Goal: Information Seeking & Learning: Learn about a topic

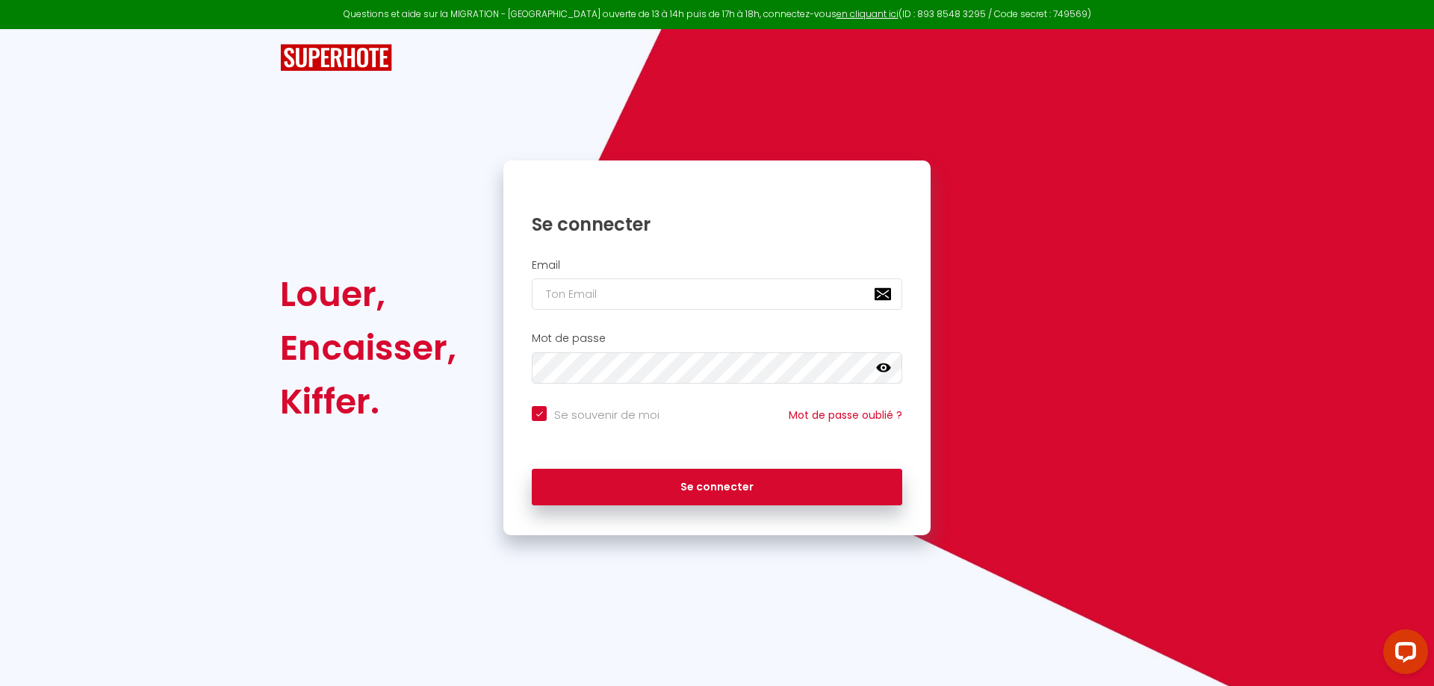
click at [658, 309] on input "email" at bounding box center [717, 294] width 370 height 31
click at [627, 294] on input "email" at bounding box center [717, 294] width 370 height 31
type input "t"
checkbox input "true"
type input "te"
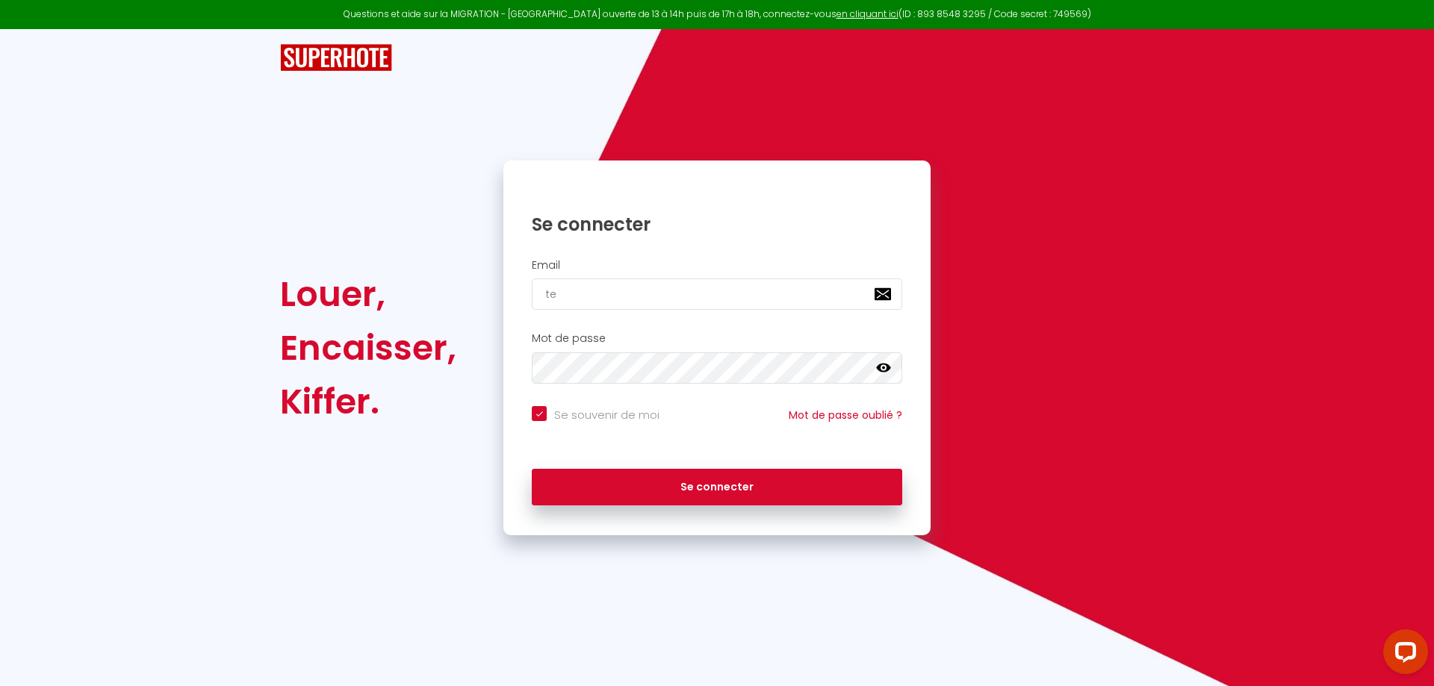
checkbox input "true"
type input "tei"
checkbox input "true"
type input "teix"
checkbox input "true"
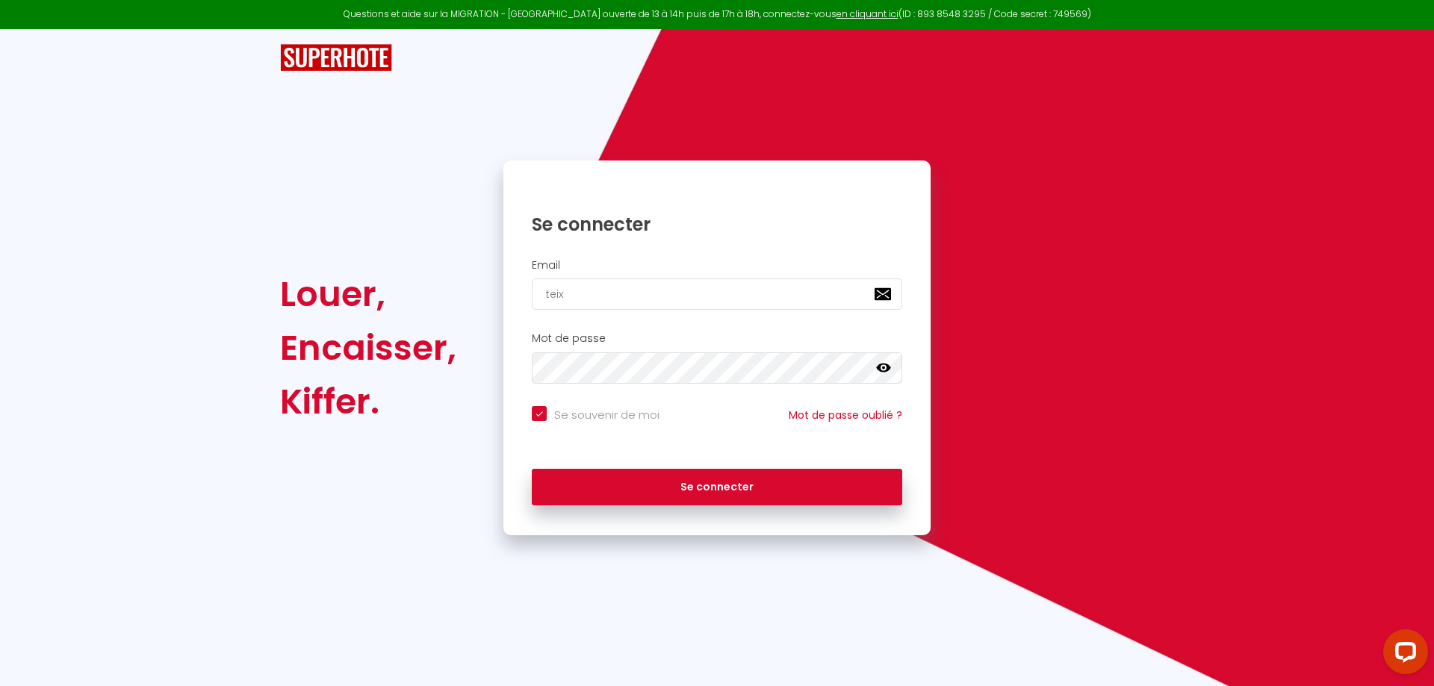
type input "teixe"
checkbox input "true"
type input "teixei"
checkbox input "true"
type input "teixeir"
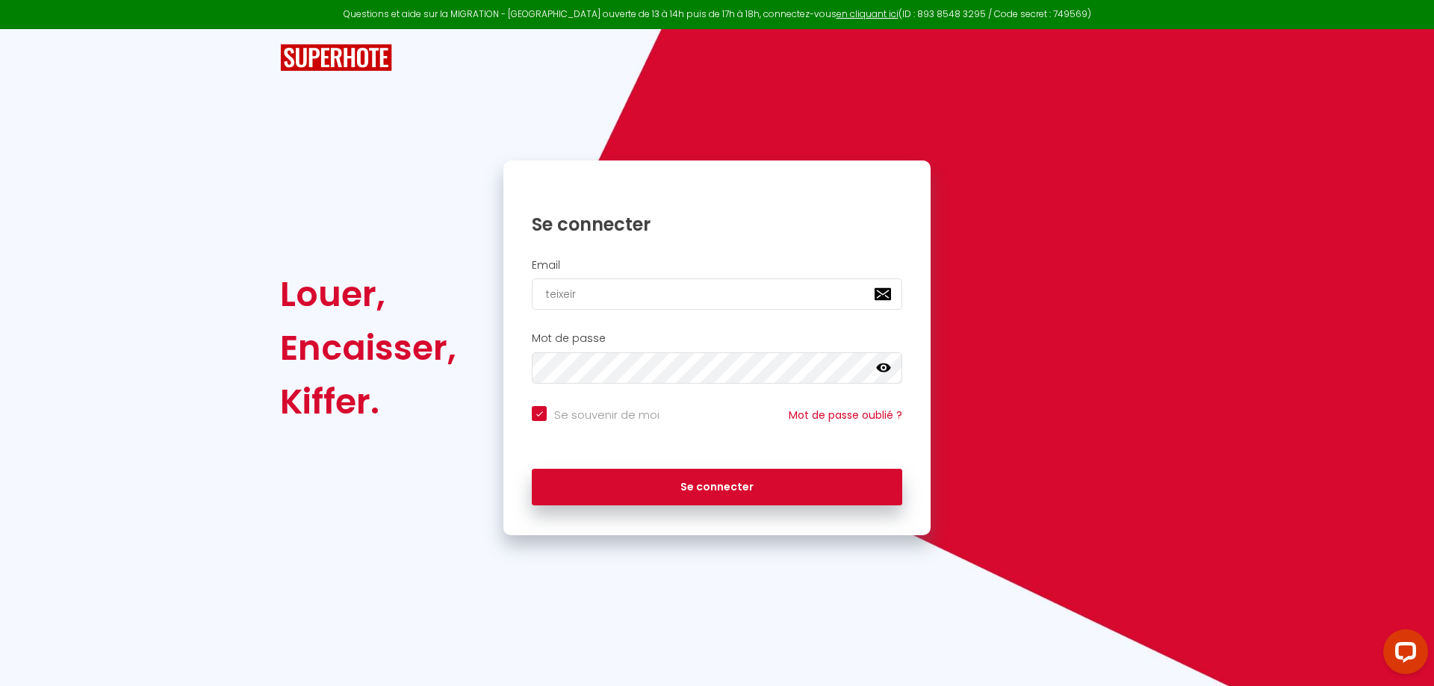
checkbox input "true"
type input "[PERSON_NAME]"
checkbox input "true"
type input "[PERSON_NAME]."
checkbox input "true"
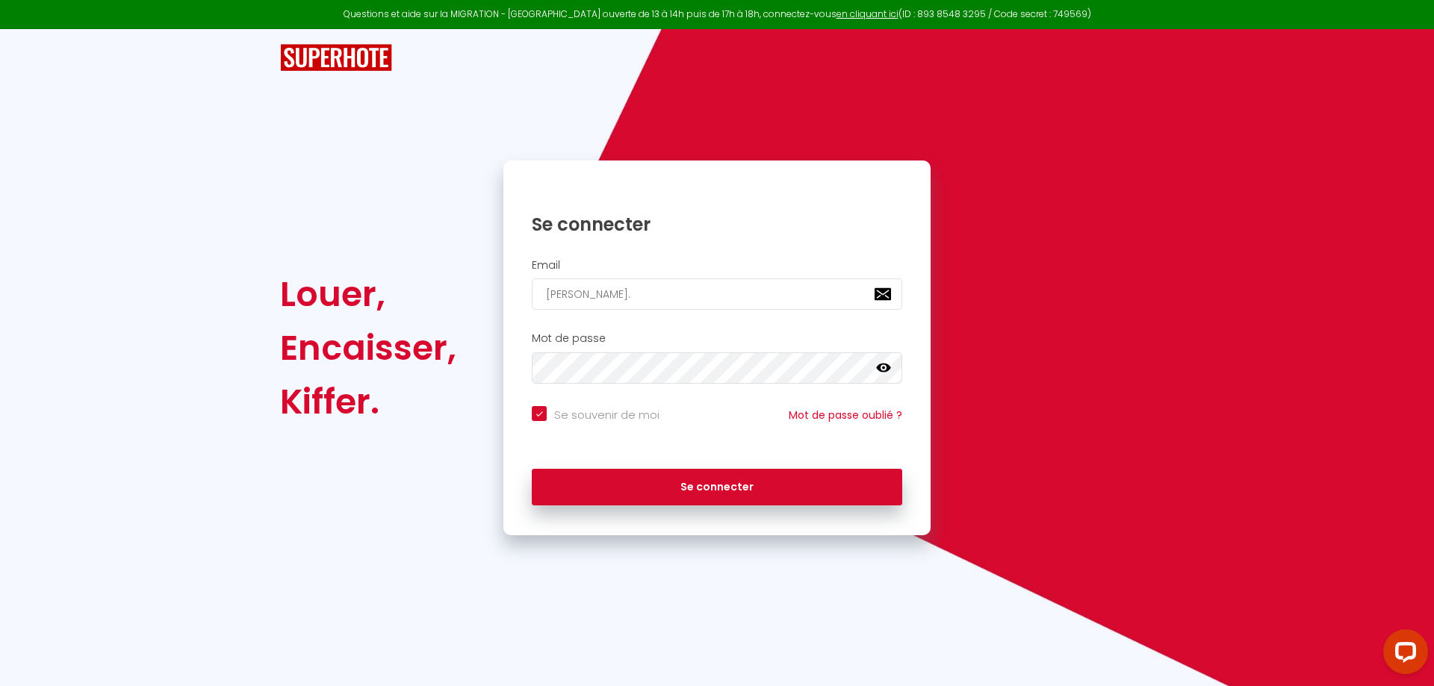
type input "[PERSON_NAME].a"
checkbox input "true"
type input "[PERSON_NAME][DOMAIN_NAME]"
checkbox input "true"
type input "[PERSON_NAME].ale"
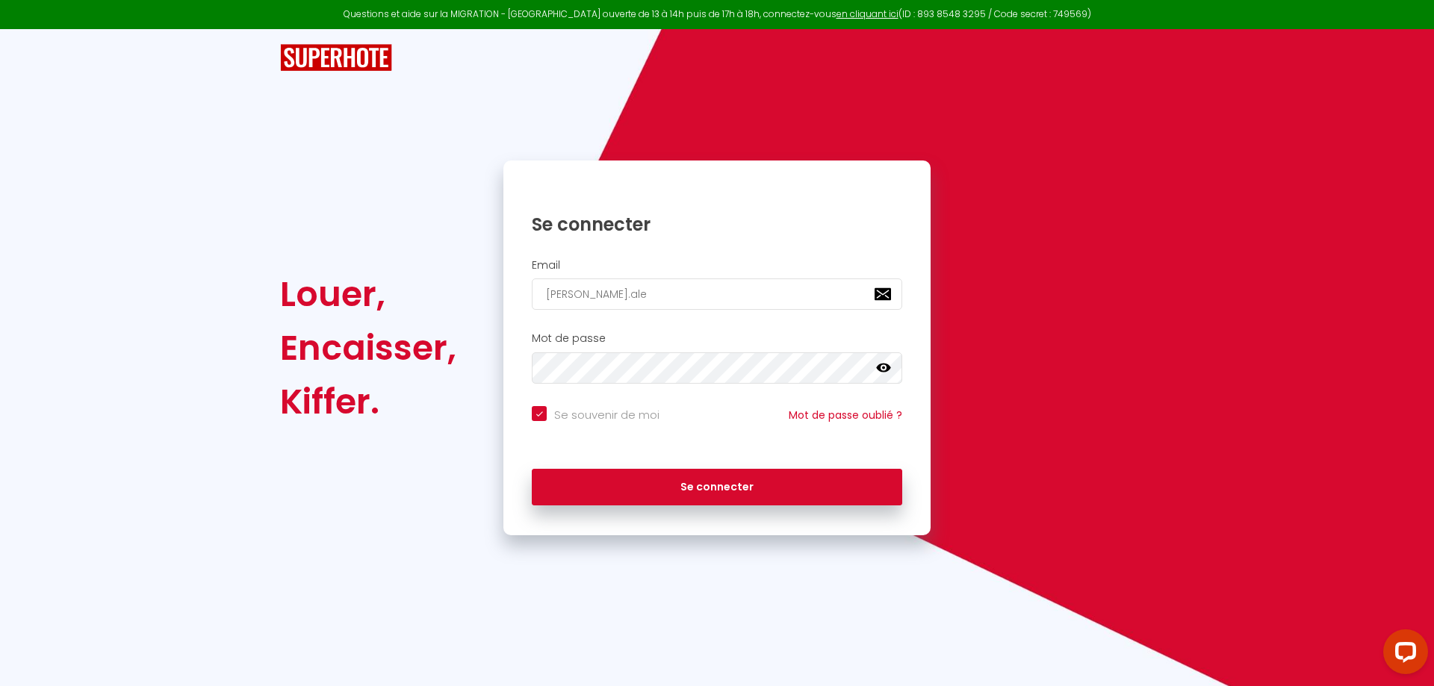
checkbox input "true"
type input "[PERSON_NAME].[PERSON_NAME]"
checkbox input "true"
type input "[PERSON_NAME].alexa"
checkbox input "true"
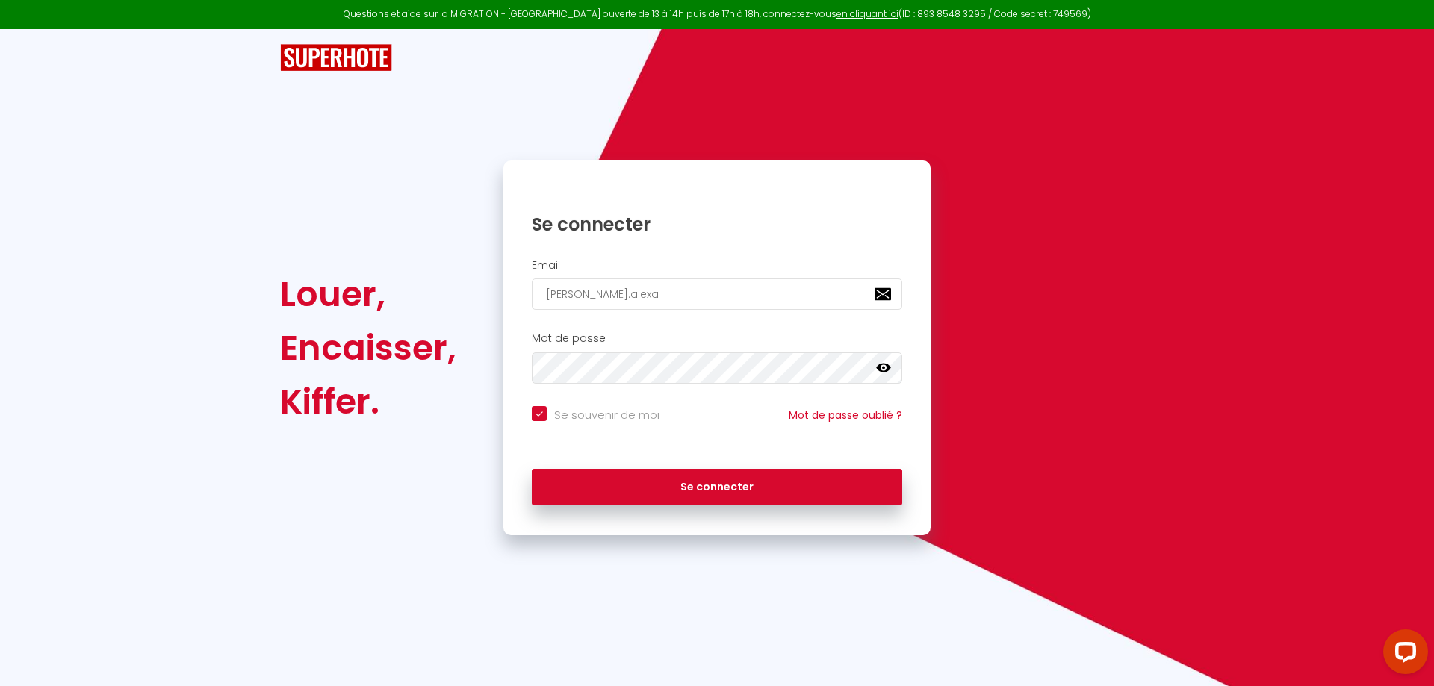
type input "[PERSON_NAME].alexan"
checkbox input "true"
type input "[PERSON_NAME].alexand"
checkbox input "true"
type input "[PERSON_NAME].[PERSON_NAME]"
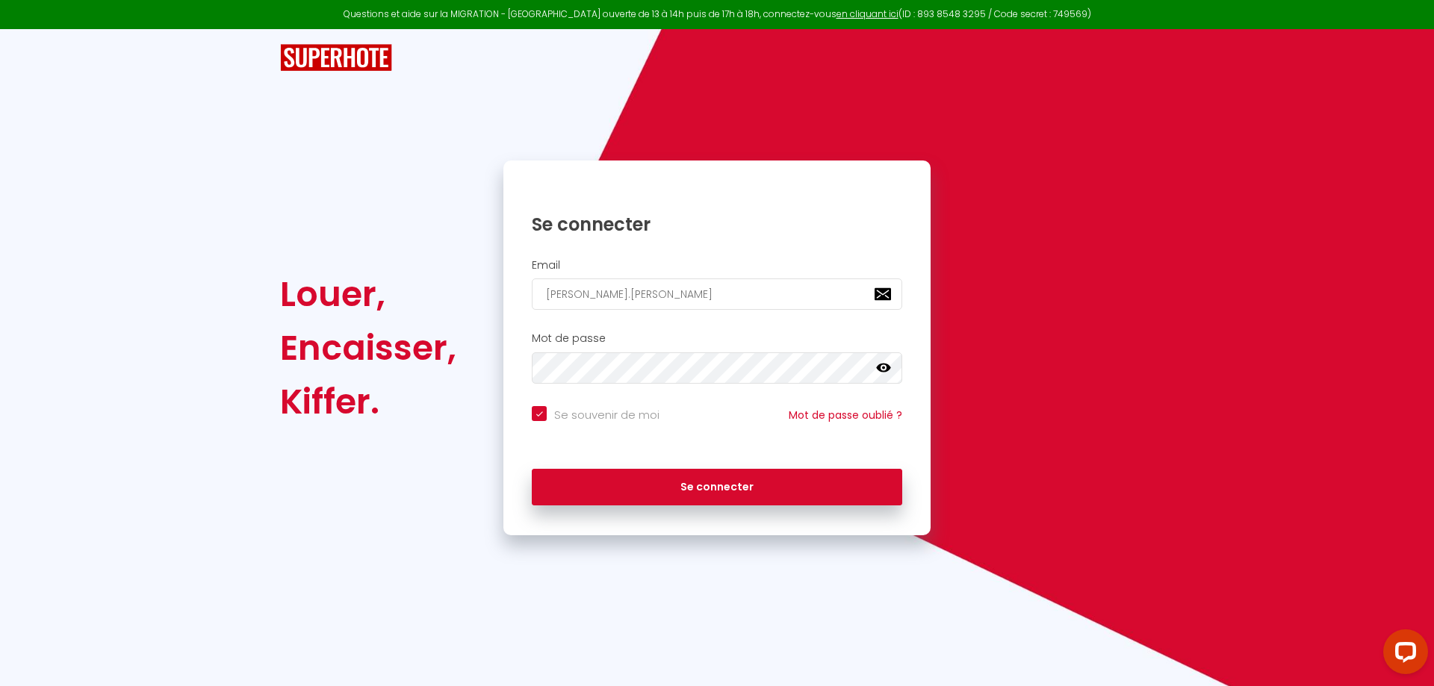
checkbox input "true"
type input "[PERSON_NAME].[PERSON_NAME]"
checkbox input "true"
type input "[PERSON_NAME].[PERSON_NAME]."
checkbox input "true"
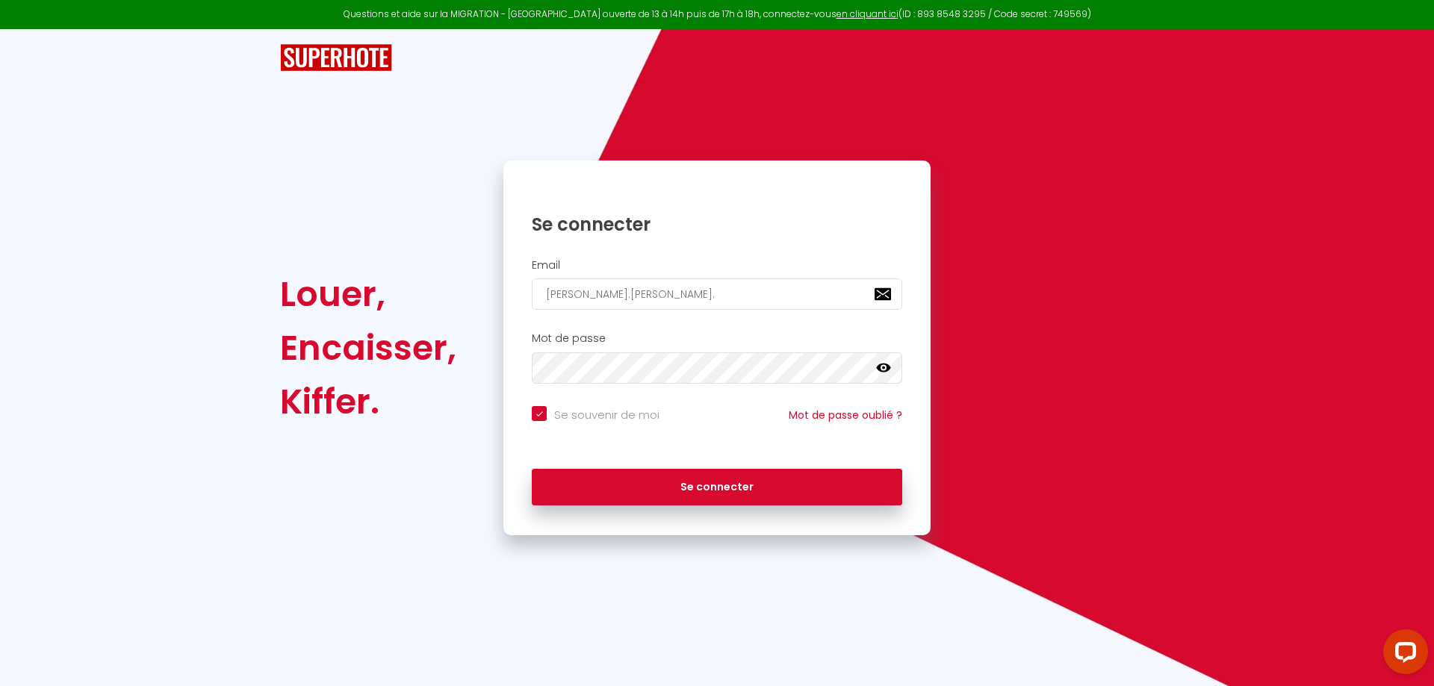
type input "[PERSON_NAME].[PERSON_NAME].i"
checkbox input "true"
type input "[DOMAIN_NAME]"
checkbox input "true"
type input "[PERSON_NAME].[PERSON_NAME].imm"
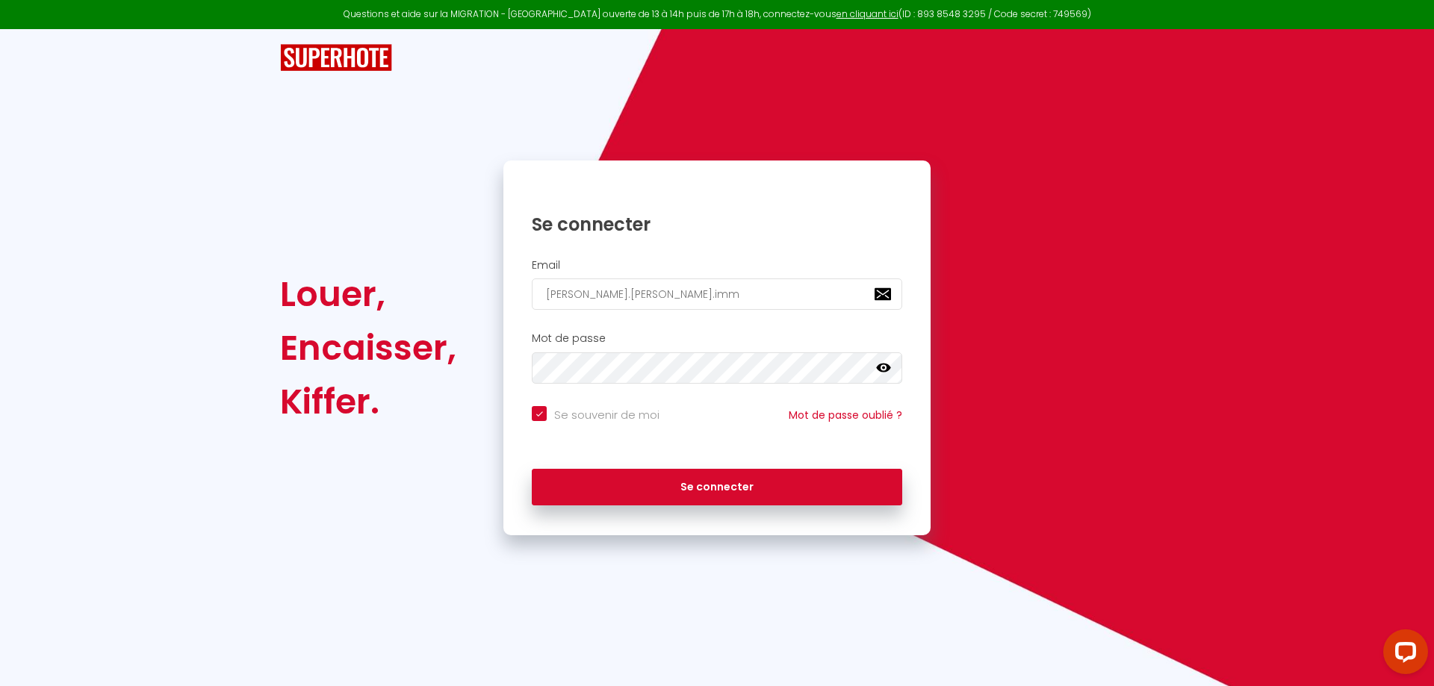
checkbox input "true"
type input "[PERSON_NAME][DOMAIN_NAME][PERSON_NAME]"
checkbox input "true"
type input "[PERSON_NAME][DOMAIN_NAME][PERSON_NAME]@"
checkbox input "true"
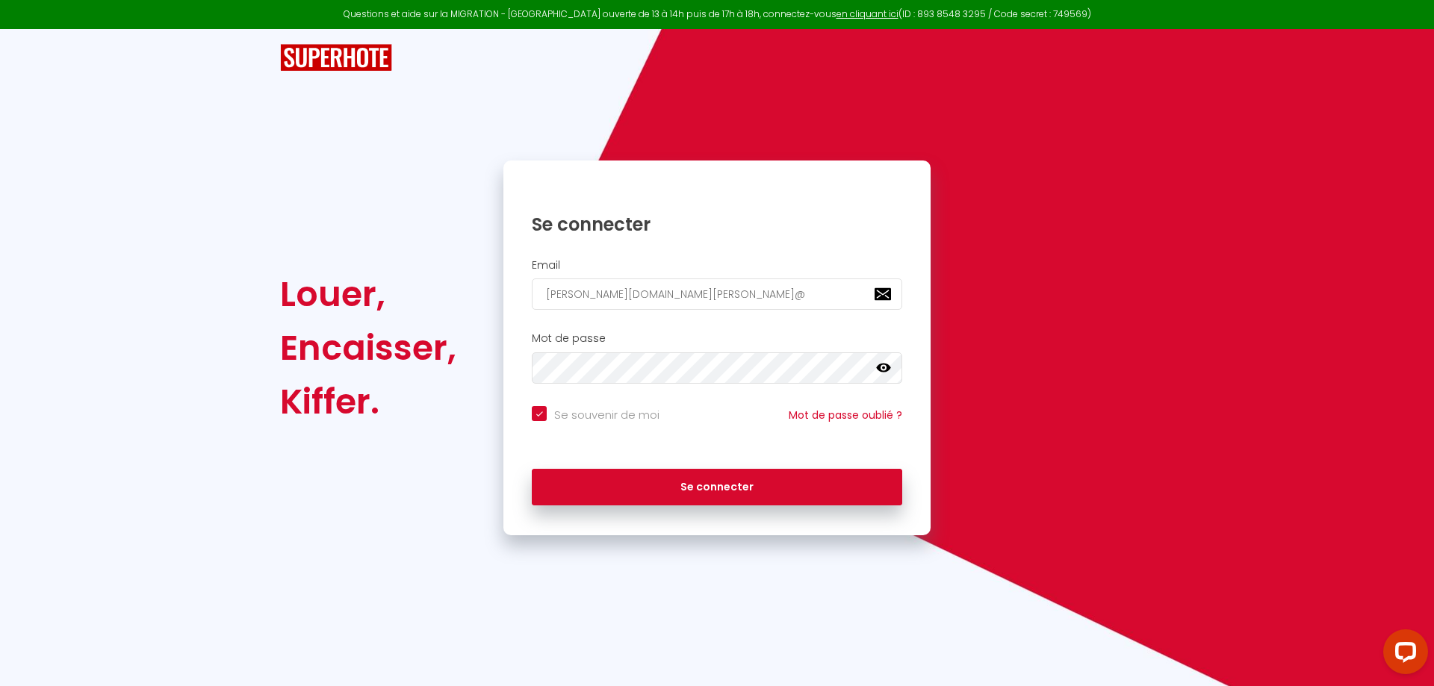
type input "[DOMAIN_NAME][PERSON_NAME]"
checkbox input "true"
type input "[DOMAIN_NAME][PERSON_NAME]"
checkbox input "true"
type input "[PERSON_NAME][DOMAIN_NAME]@gma"
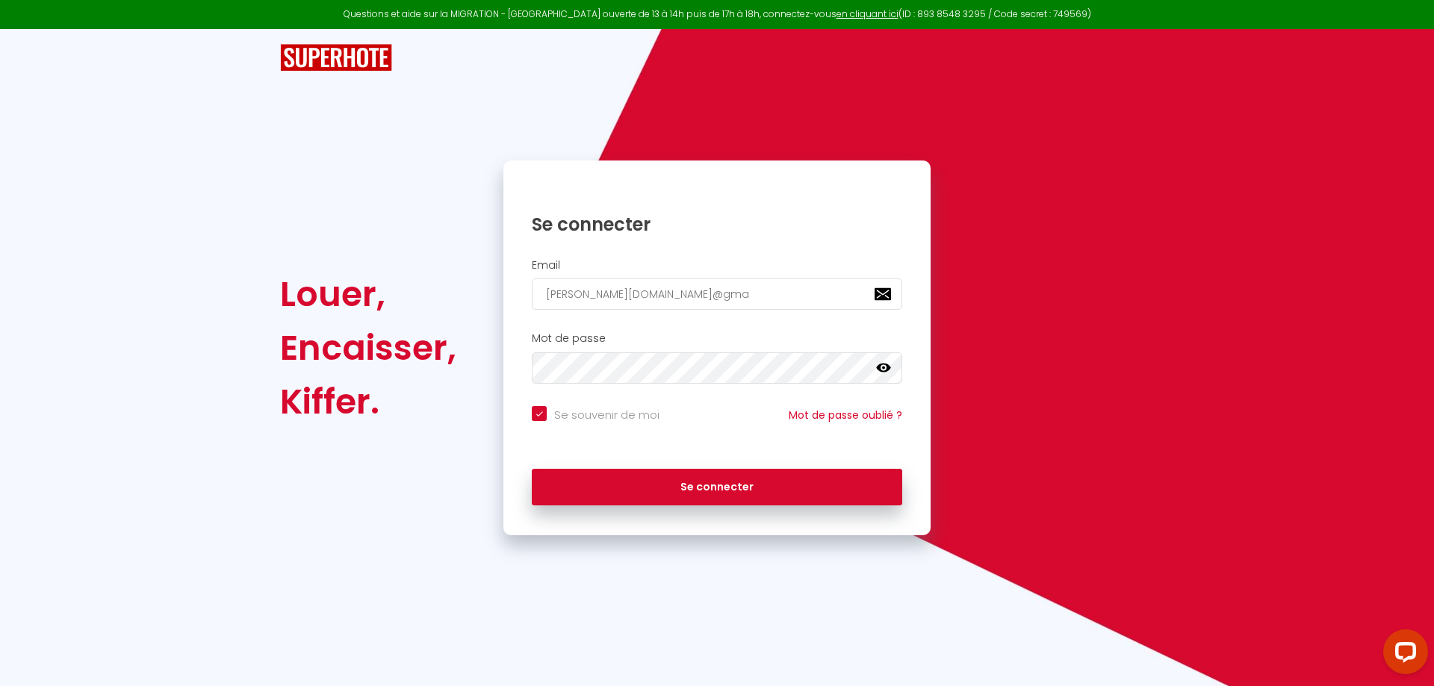
checkbox input "true"
type input "[DOMAIN_NAME][PERSON_NAME]"
checkbox input "true"
type input "[PERSON_NAME][DOMAIN_NAME][EMAIL_ADDRESS]"
checkbox input "true"
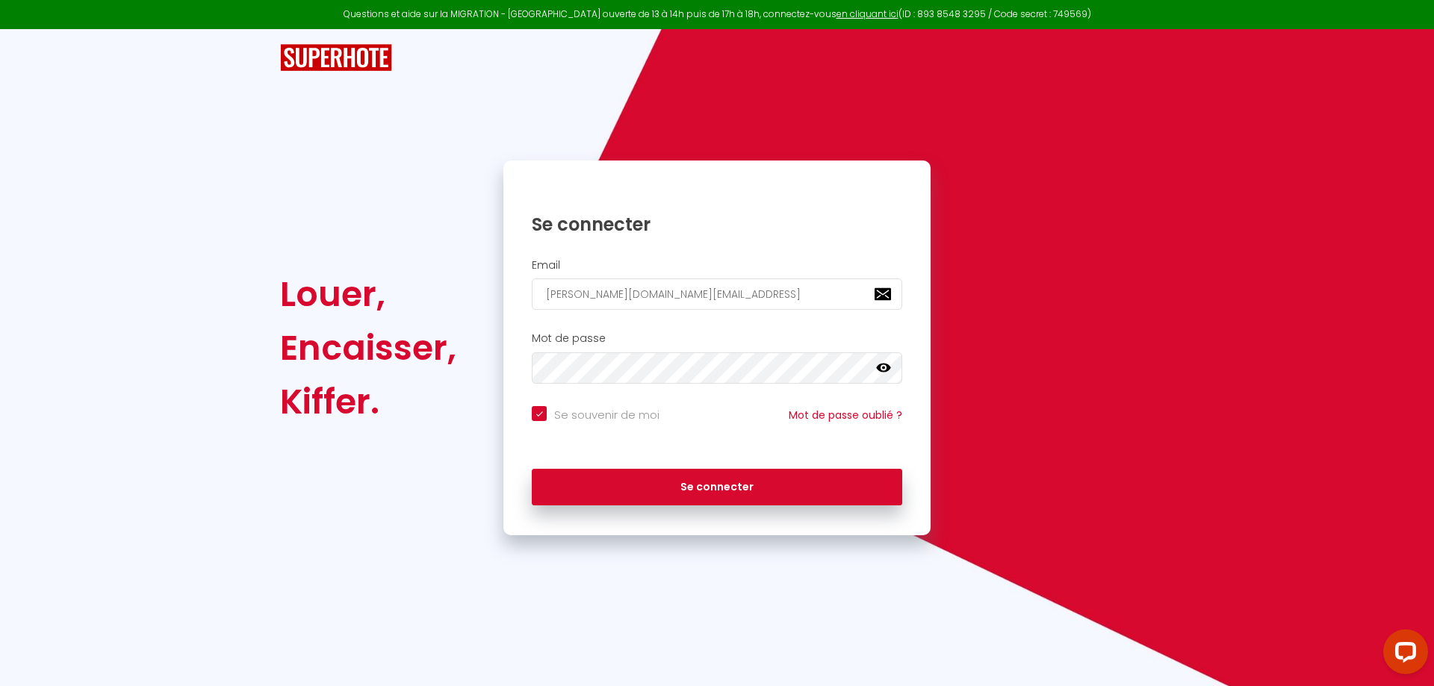
type input "[PERSON_NAME][DOMAIN_NAME][EMAIL_ADDRESS]."
checkbox input "true"
type input "[PERSON_NAME][DOMAIN_NAME]@gmail.c"
checkbox input "true"
type input "[PERSON_NAME][DOMAIN_NAME][EMAIL_ADDRESS][DOMAIN_NAME]"
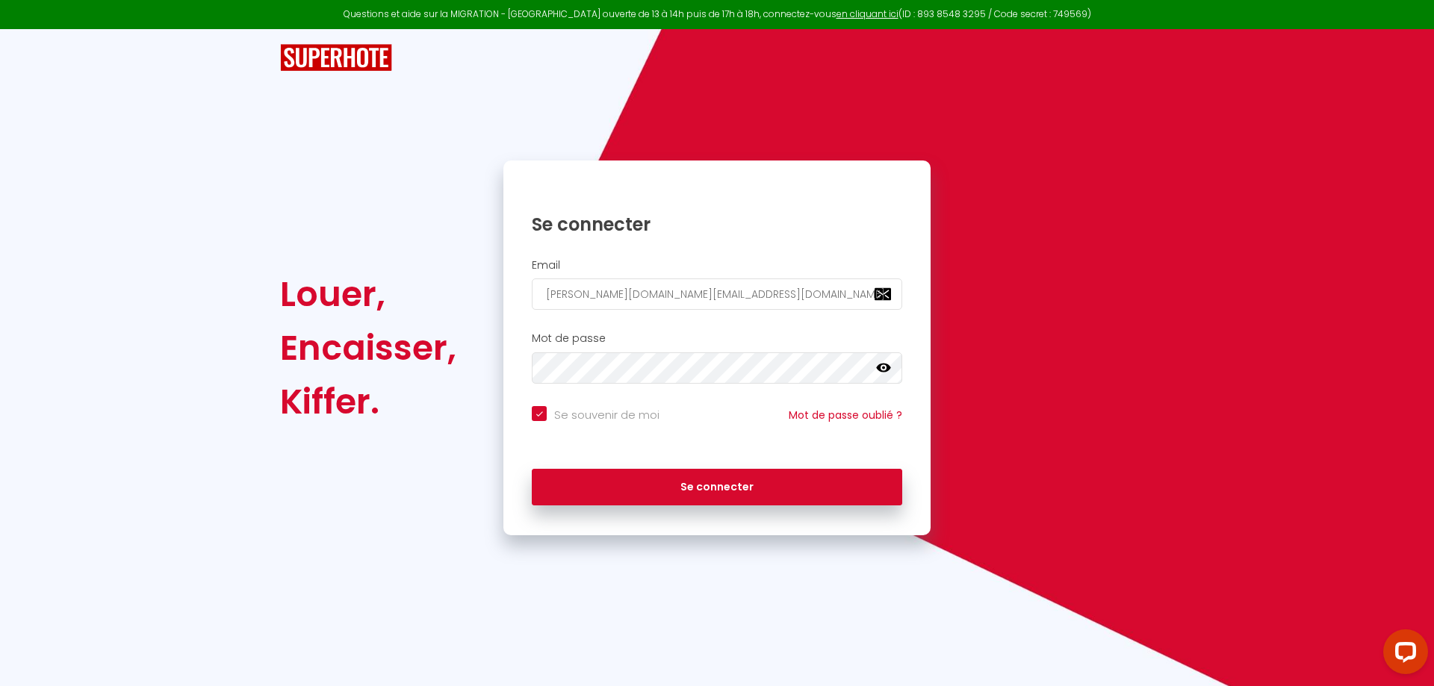
checkbox input "true"
type input "[PERSON_NAME][DOMAIN_NAME][EMAIL_ADDRESS][DOMAIN_NAME]"
checkbox input "true"
type input "[PERSON_NAME][DOMAIN_NAME][EMAIL_ADDRESS][DOMAIN_NAME]"
click at [532, 469] on button "Se connecter" at bounding box center [717, 487] width 370 height 37
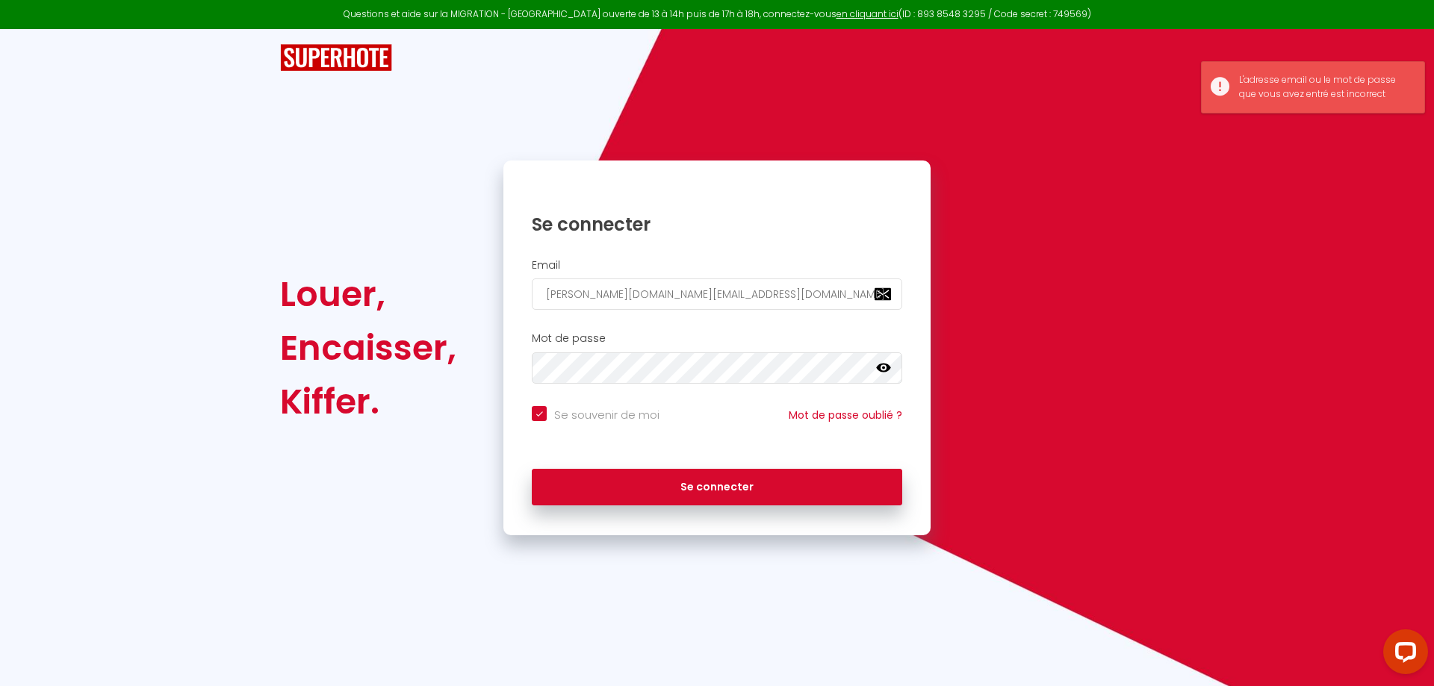
click at [741, 335] on h2 "Mot de passe" at bounding box center [717, 338] width 370 height 13
click at [532, 469] on button "Se connecter" at bounding box center [717, 487] width 370 height 37
checkbox input "true"
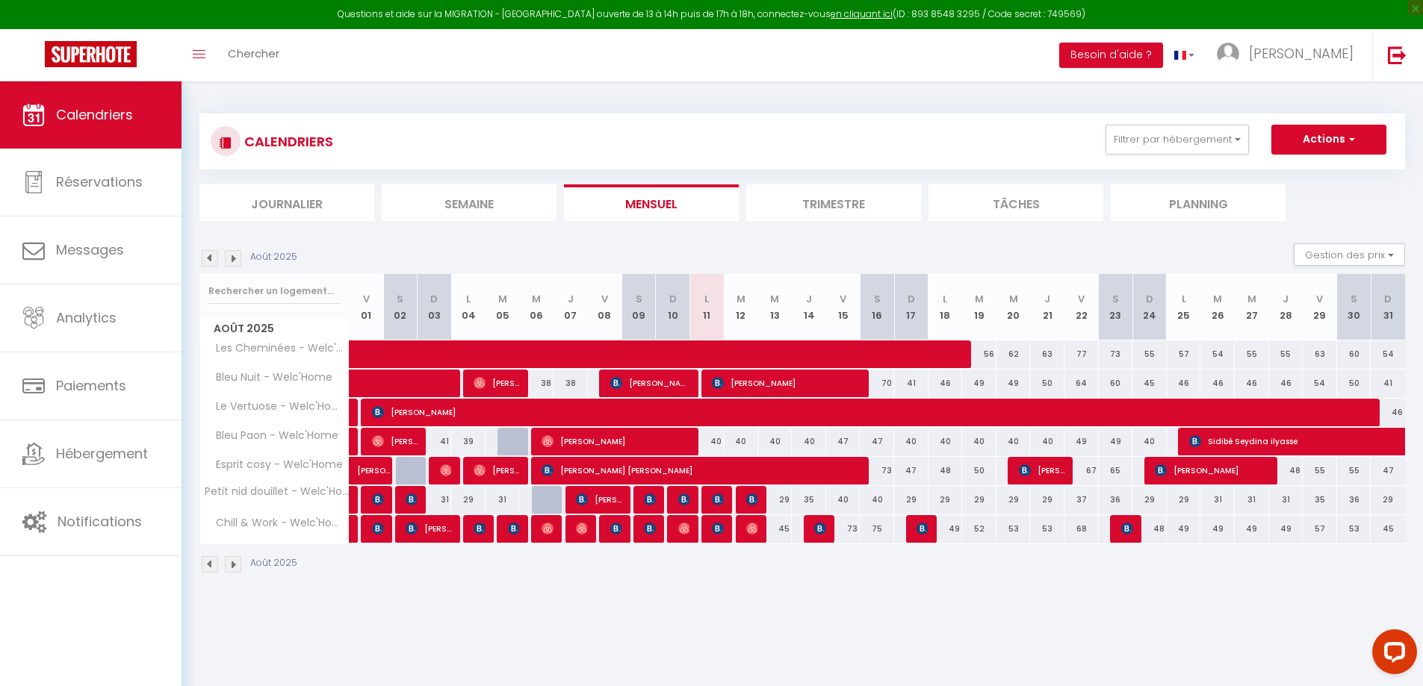
click at [211, 260] on img at bounding box center [210, 258] width 16 height 16
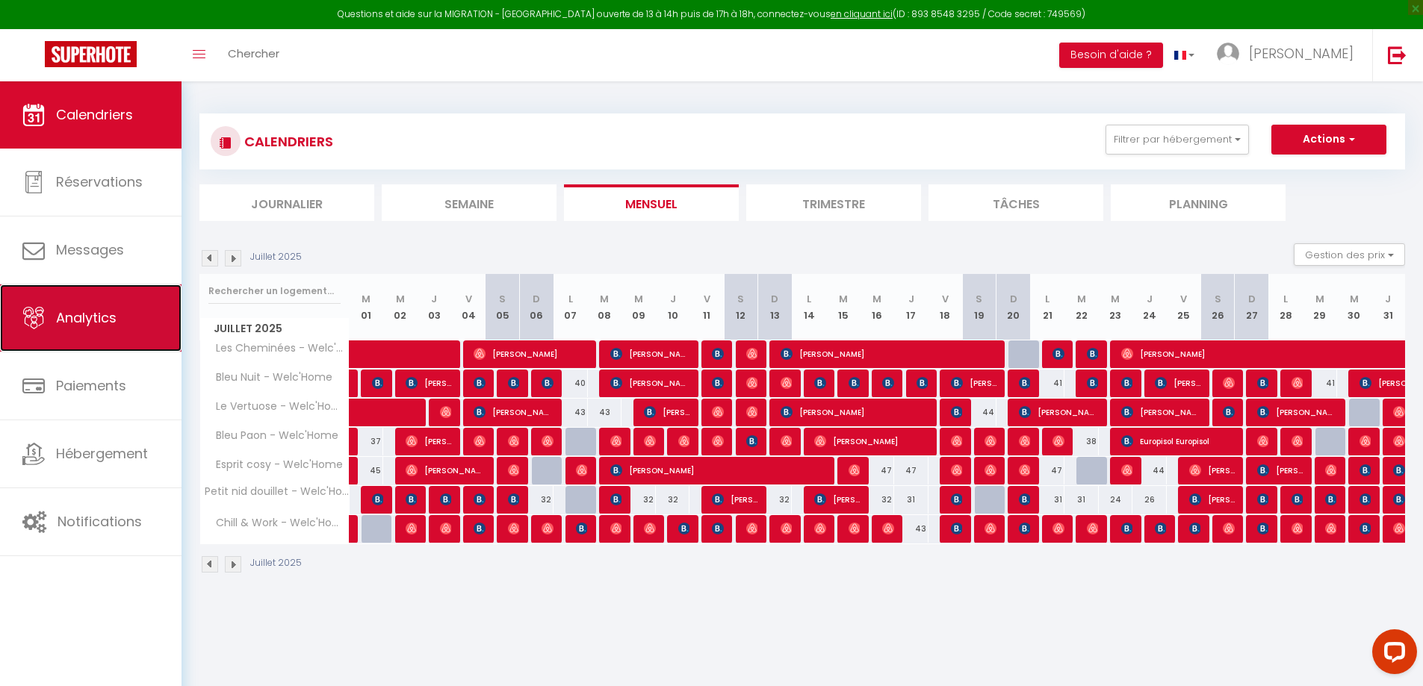
click at [126, 321] on link "Analytics" at bounding box center [90, 318] width 181 height 67
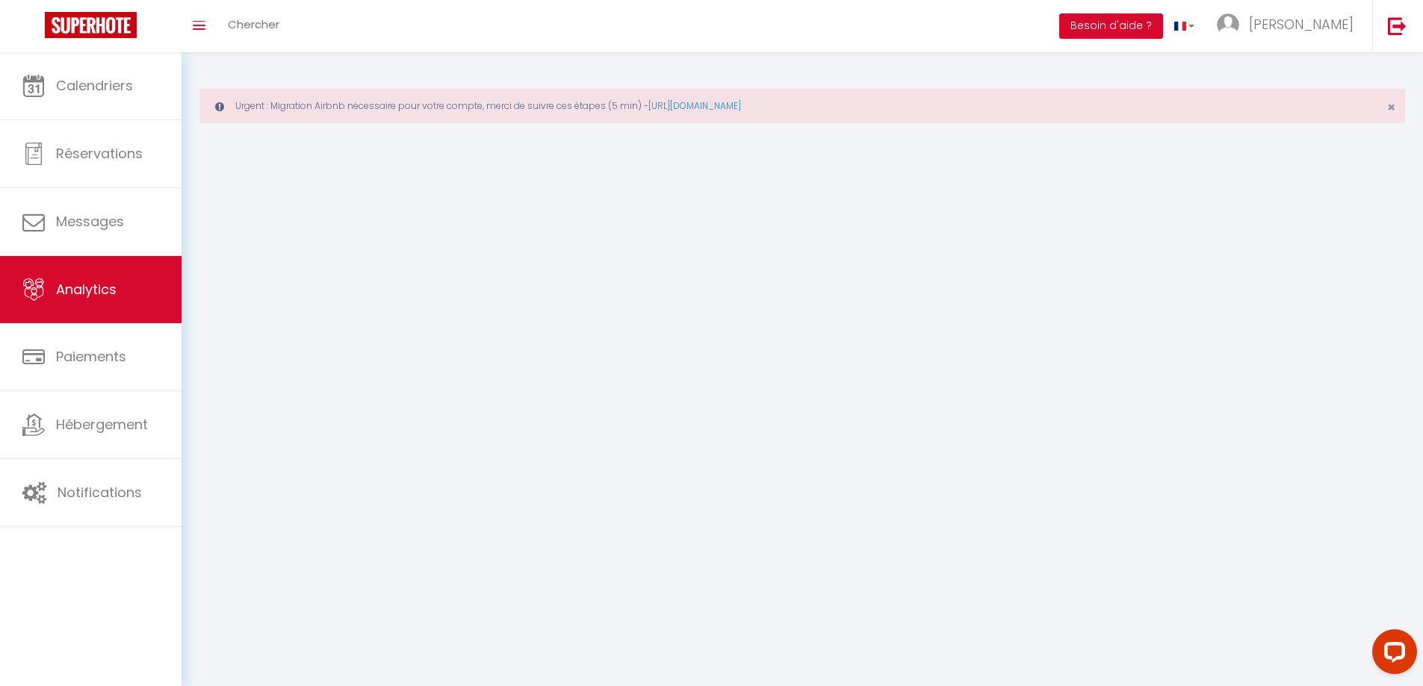
select select "2025"
select select "8"
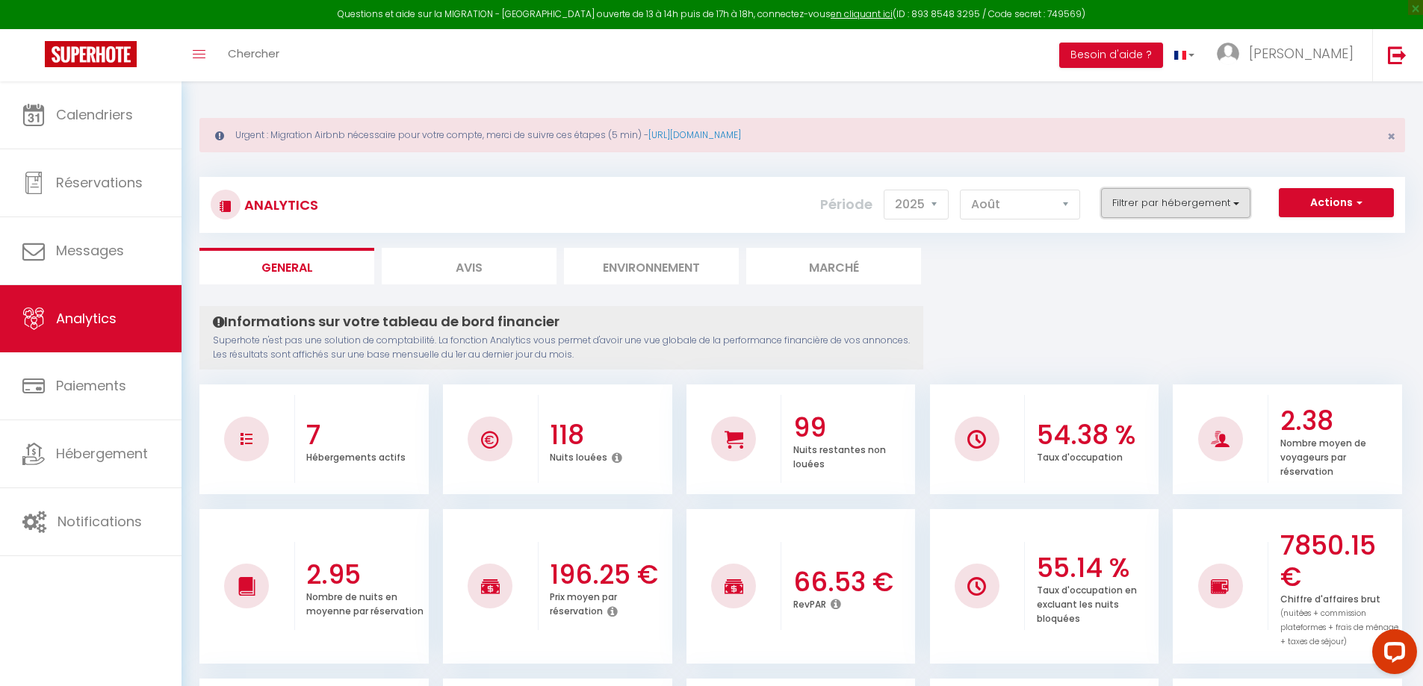
click at [1224, 213] on button "Filtrer par hébergement" at bounding box center [1175, 203] width 149 height 30
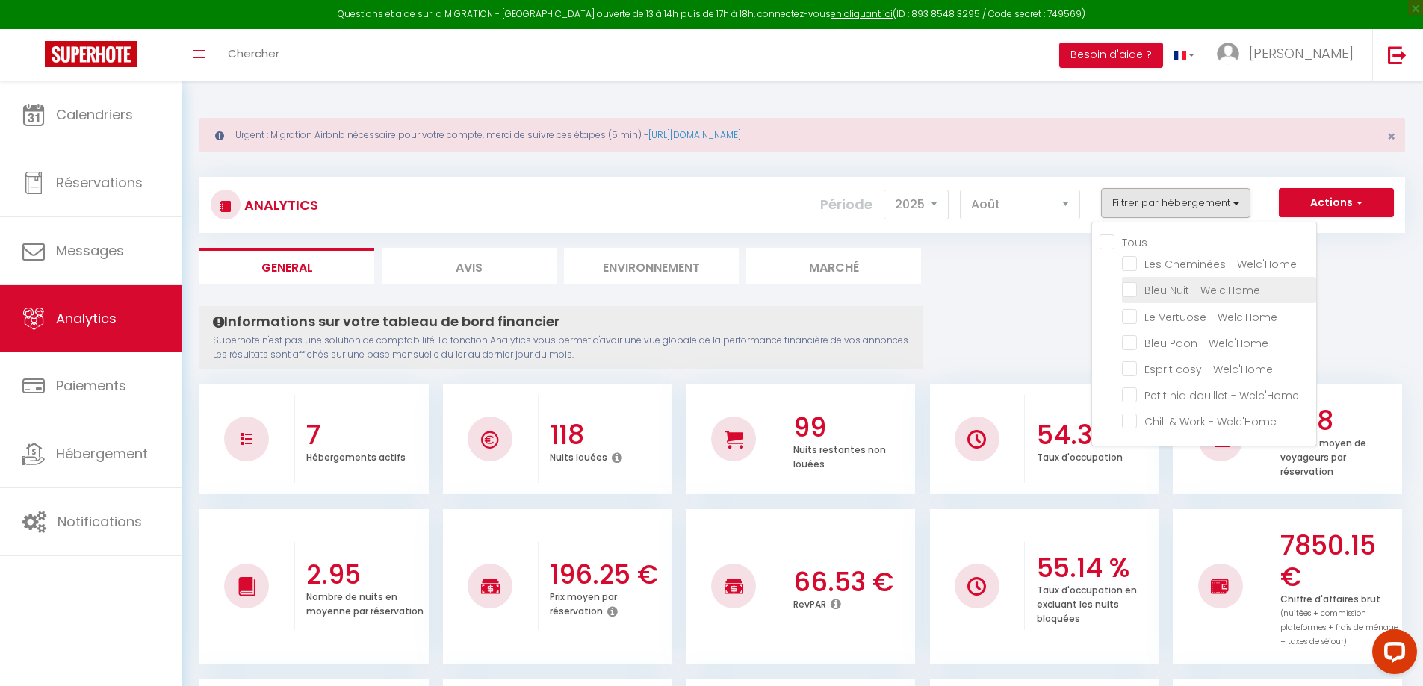
click at [1131, 289] on Welc\'Home "checkbox" at bounding box center [1219, 289] width 194 height 15
checkbox Welc\'Home "true"
checkbox Welc\'Home "false"
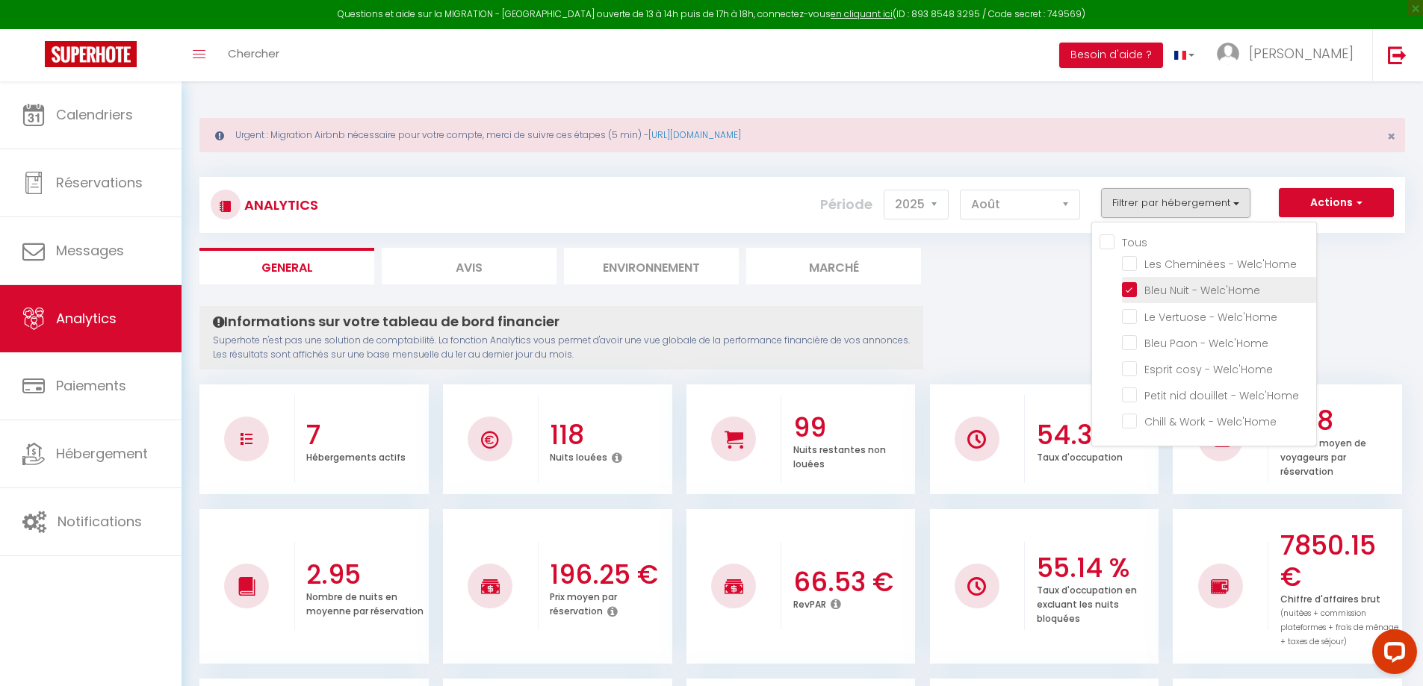
checkbox Welc\'Home "false"
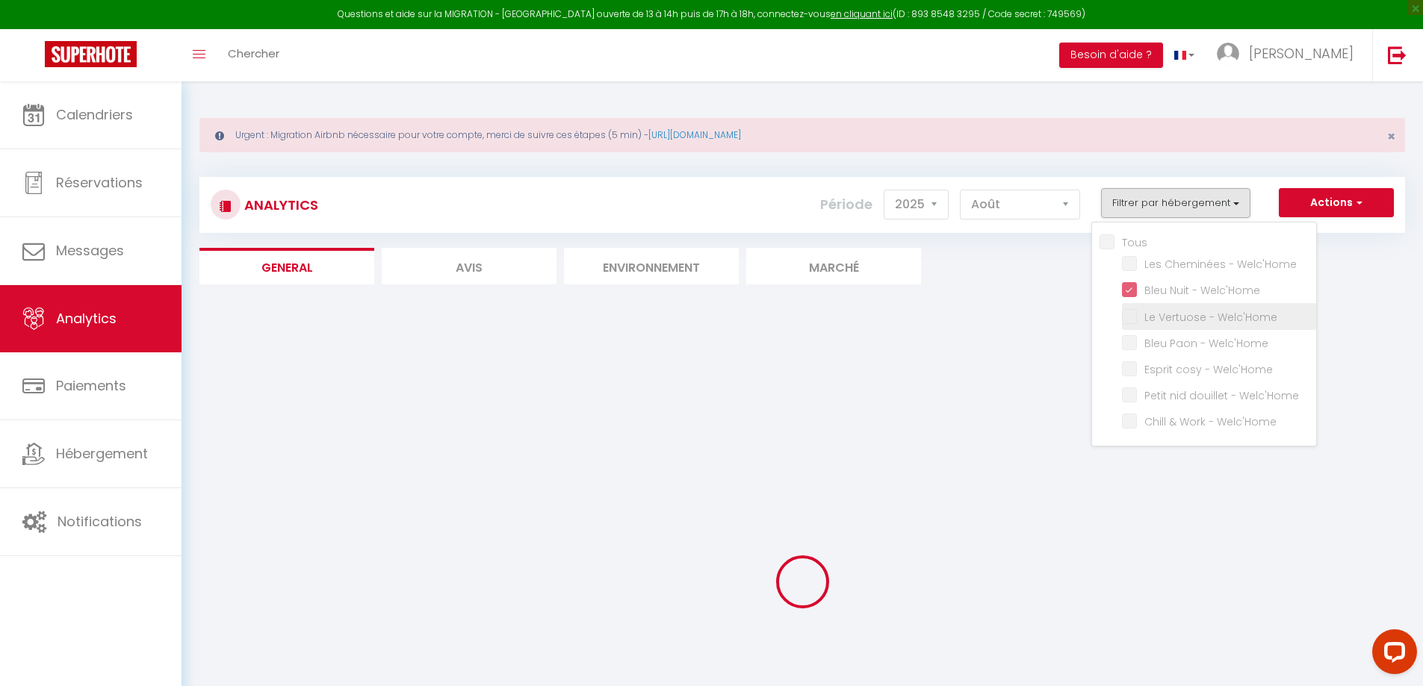
checkbox Welc\'Home "false"
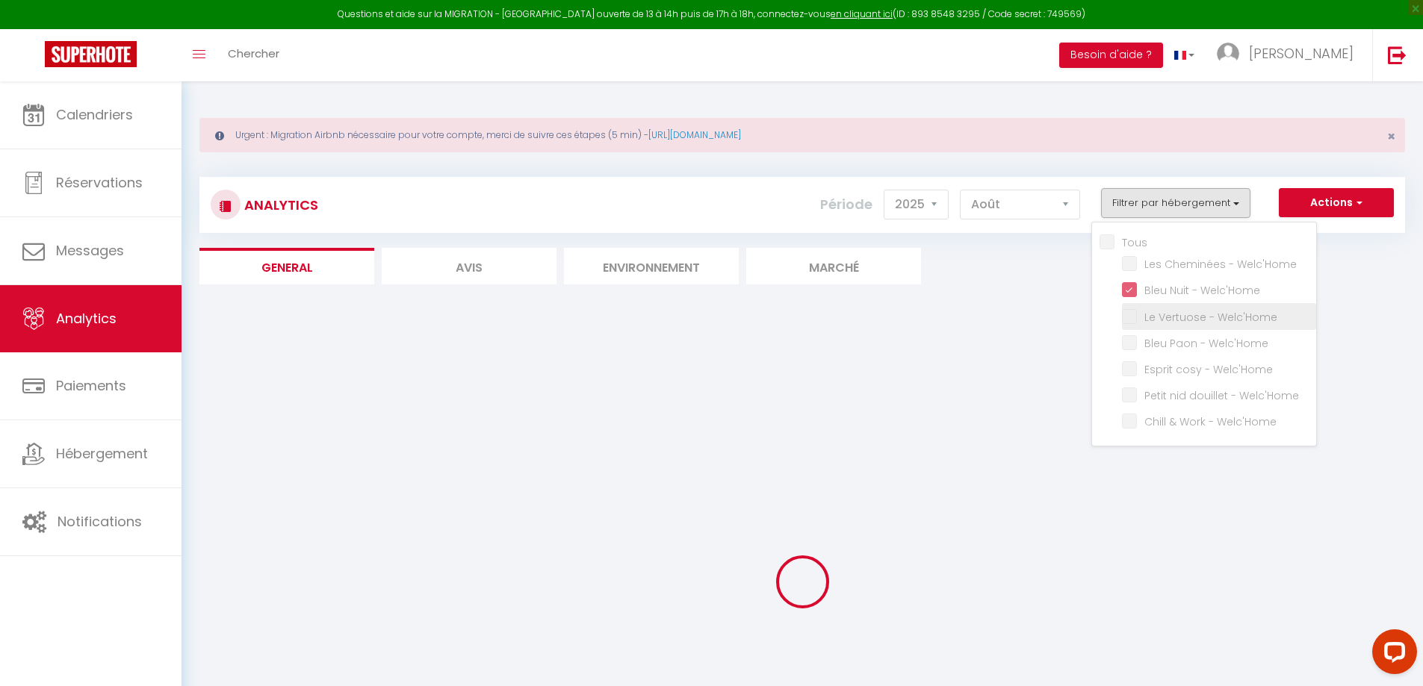
checkbox Welc\'Home "false"
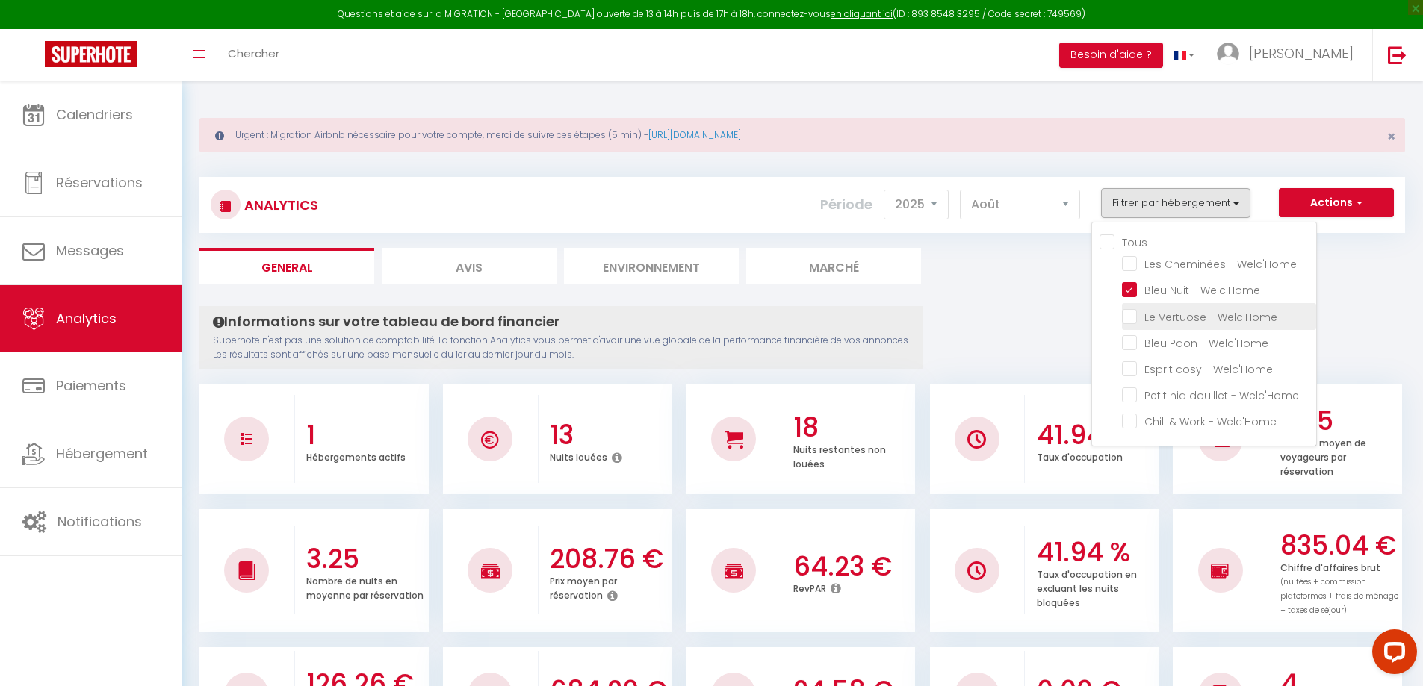
click at [1130, 319] on Welc\'Home "checkbox" at bounding box center [1219, 315] width 194 height 15
checkbox Welc\'Home "true"
checkbox Welc\'Home "false"
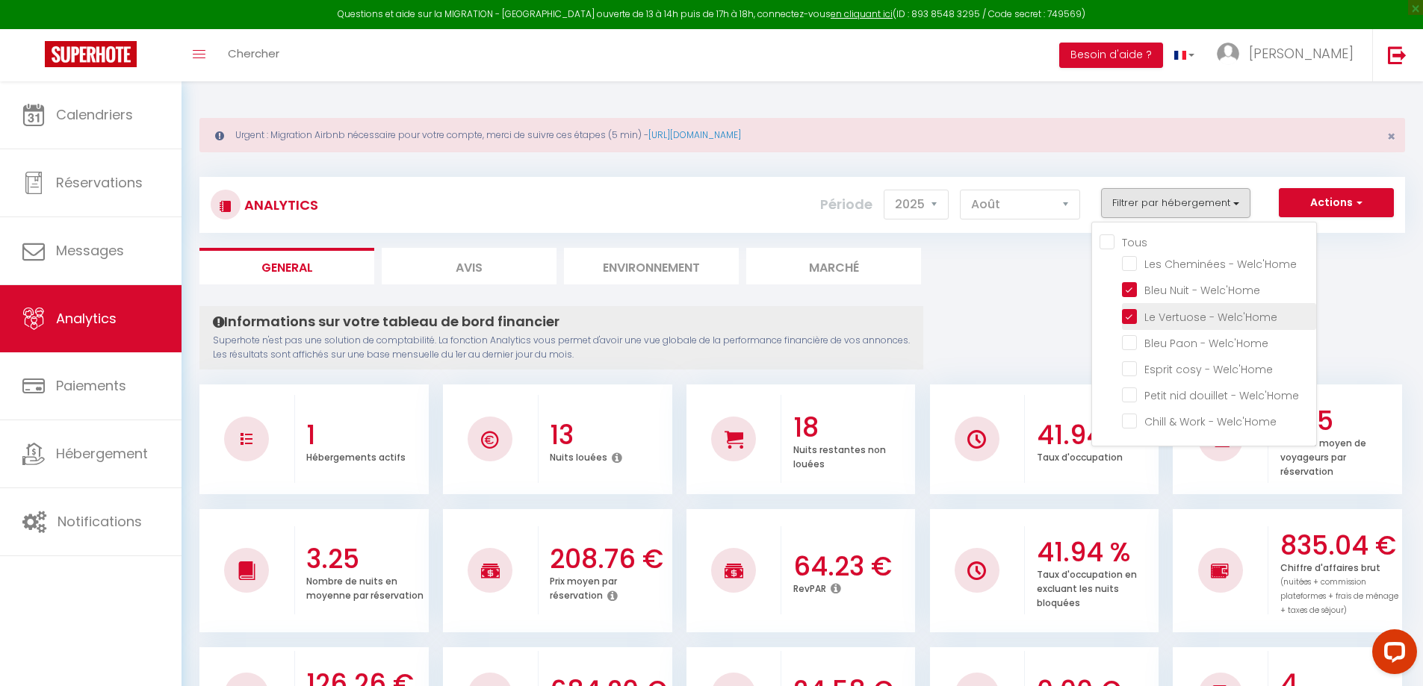
checkbox Welc\'Home "false"
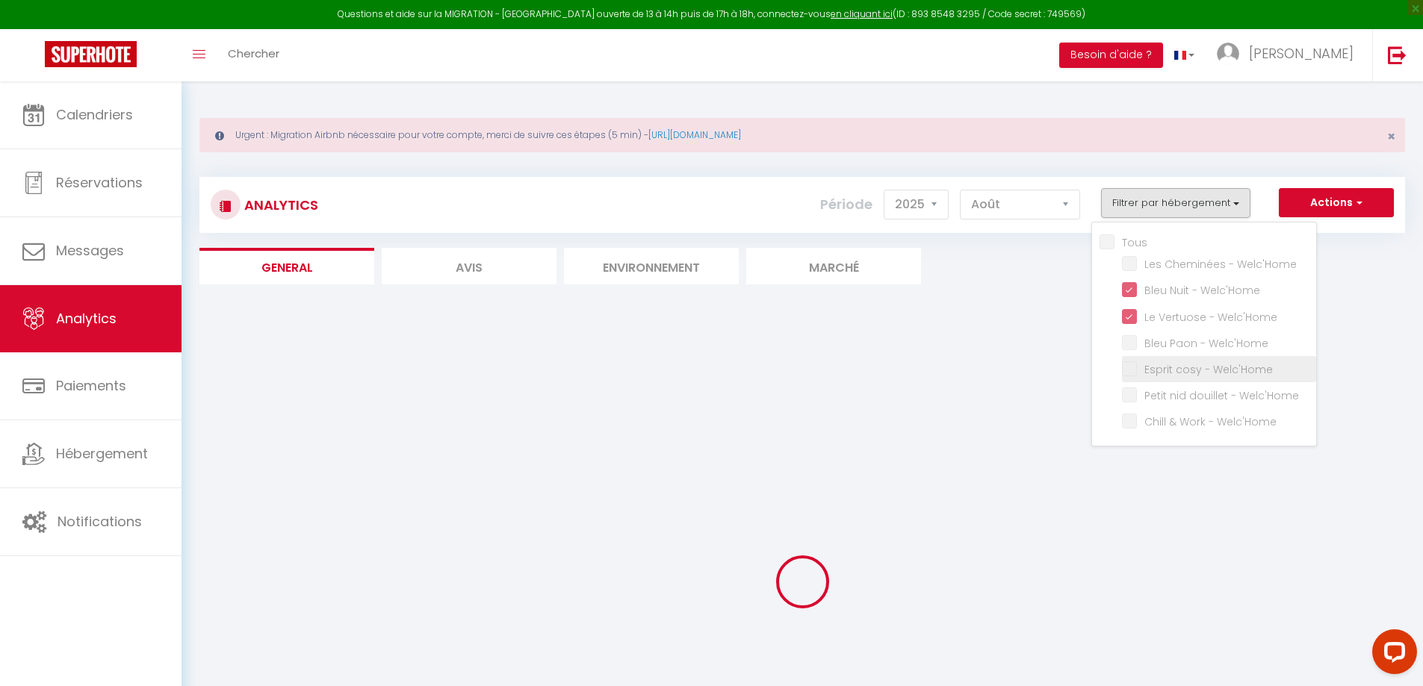
checkbox Welc\'Home "false"
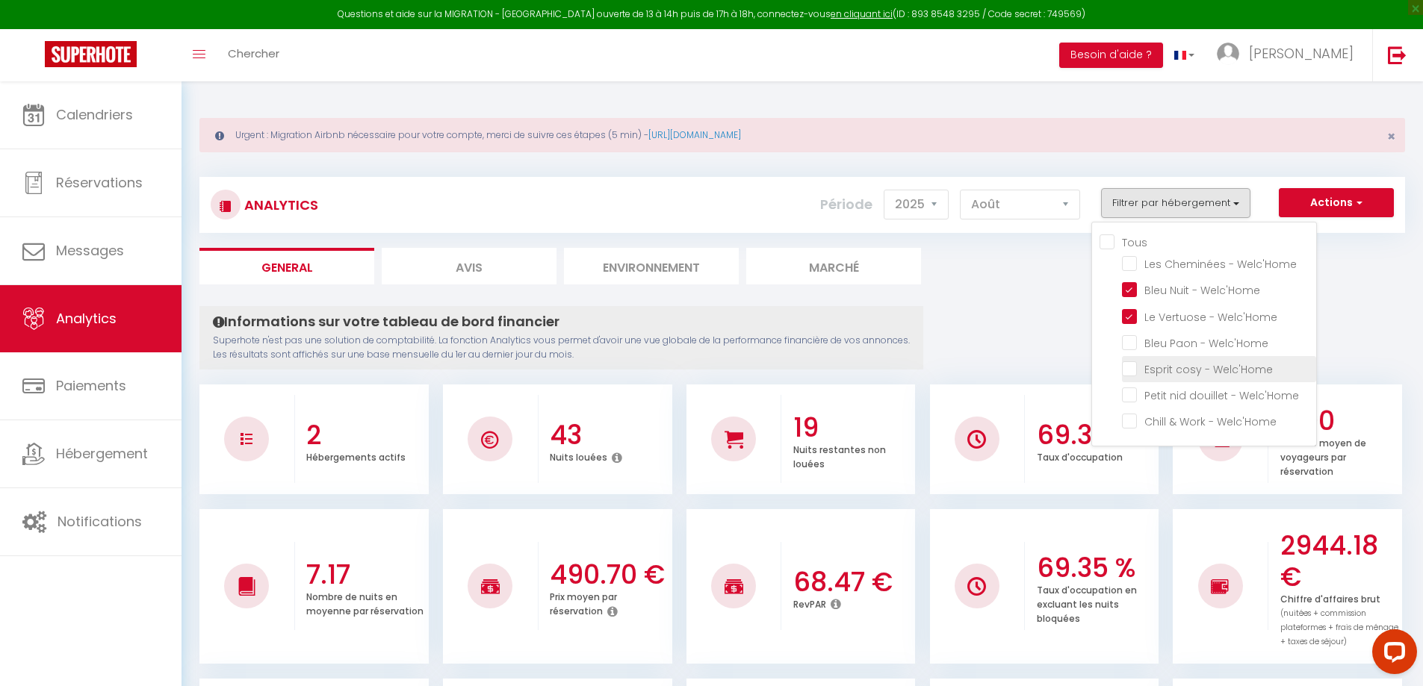
click at [1130, 367] on Welc\'Home "checkbox" at bounding box center [1219, 368] width 194 height 15
checkbox Welc\'Home "true"
checkbox Welc\'Home "false"
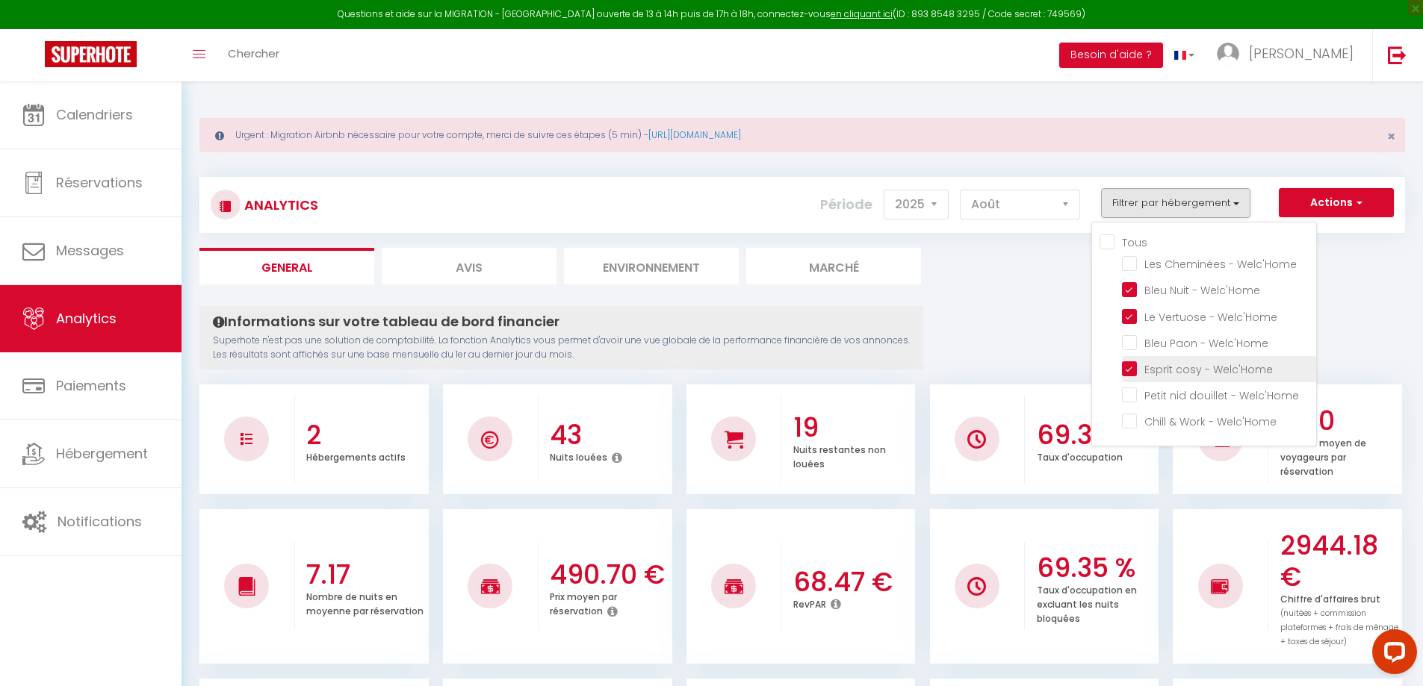
checkbox Welc\'Home "false"
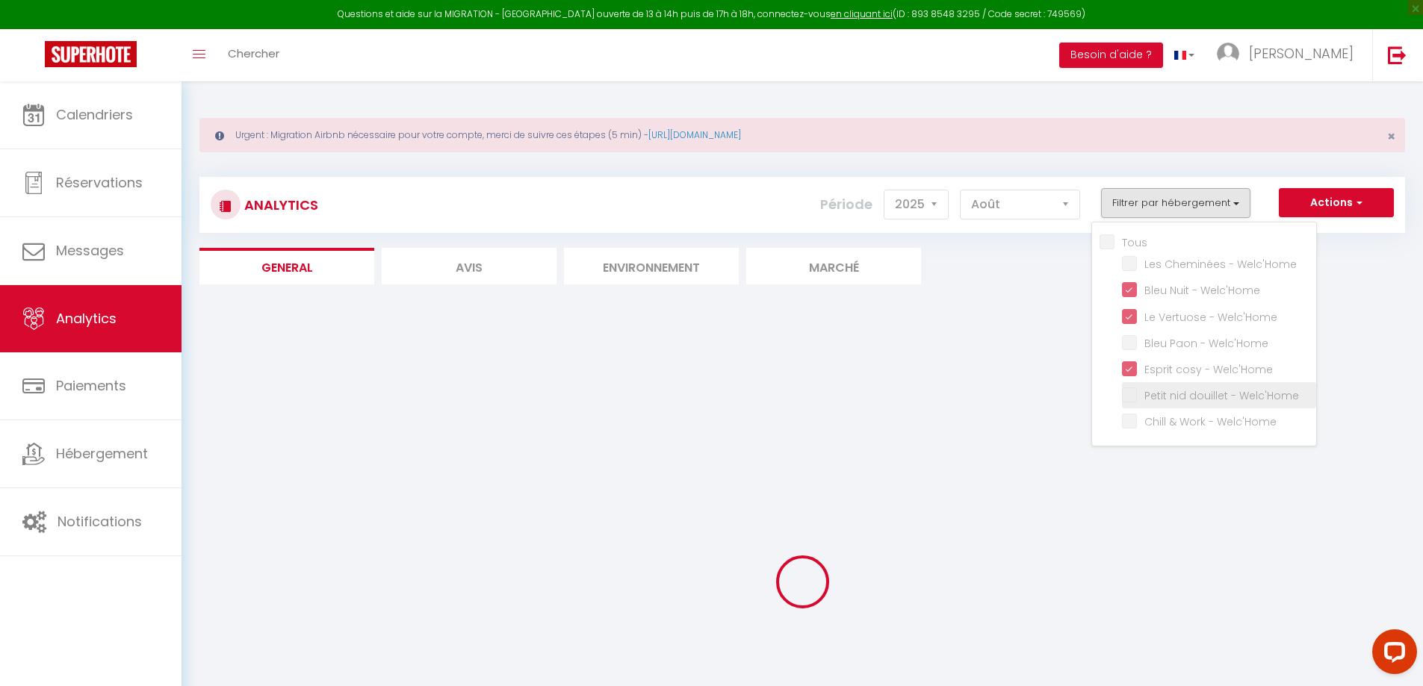
checkbox Welc\'Home "false"
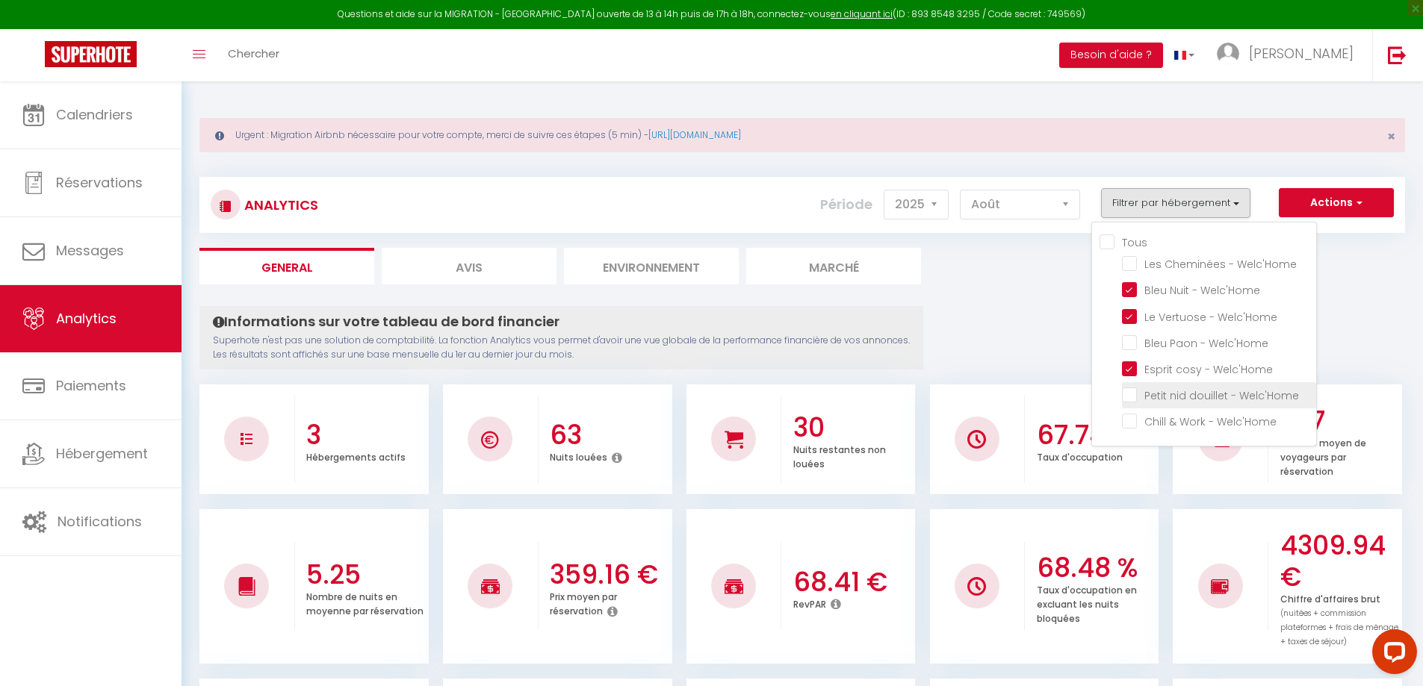
click at [1131, 397] on Welc\'Home "checkbox" at bounding box center [1219, 394] width 194 height 15
checkbox Welc\'Home "true"
checkbox Welc\'Home "false"
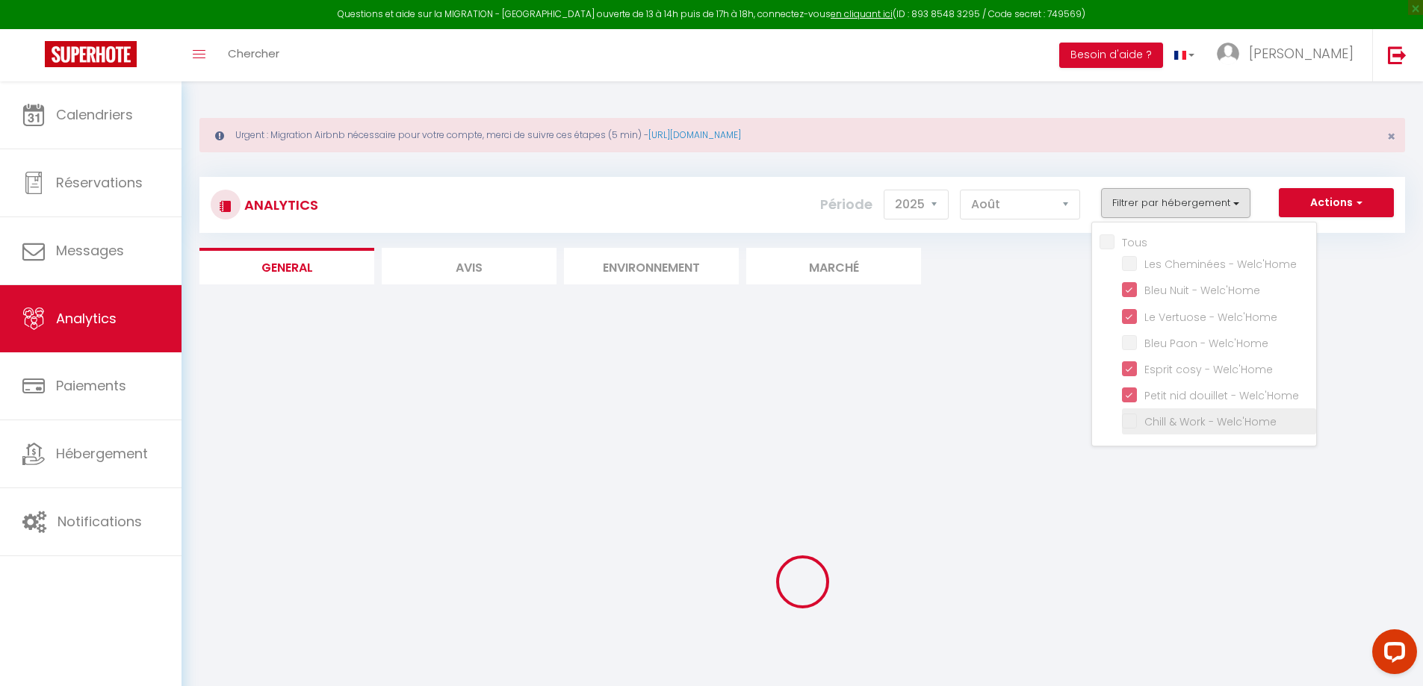
checkbox Welc\'Home "false"
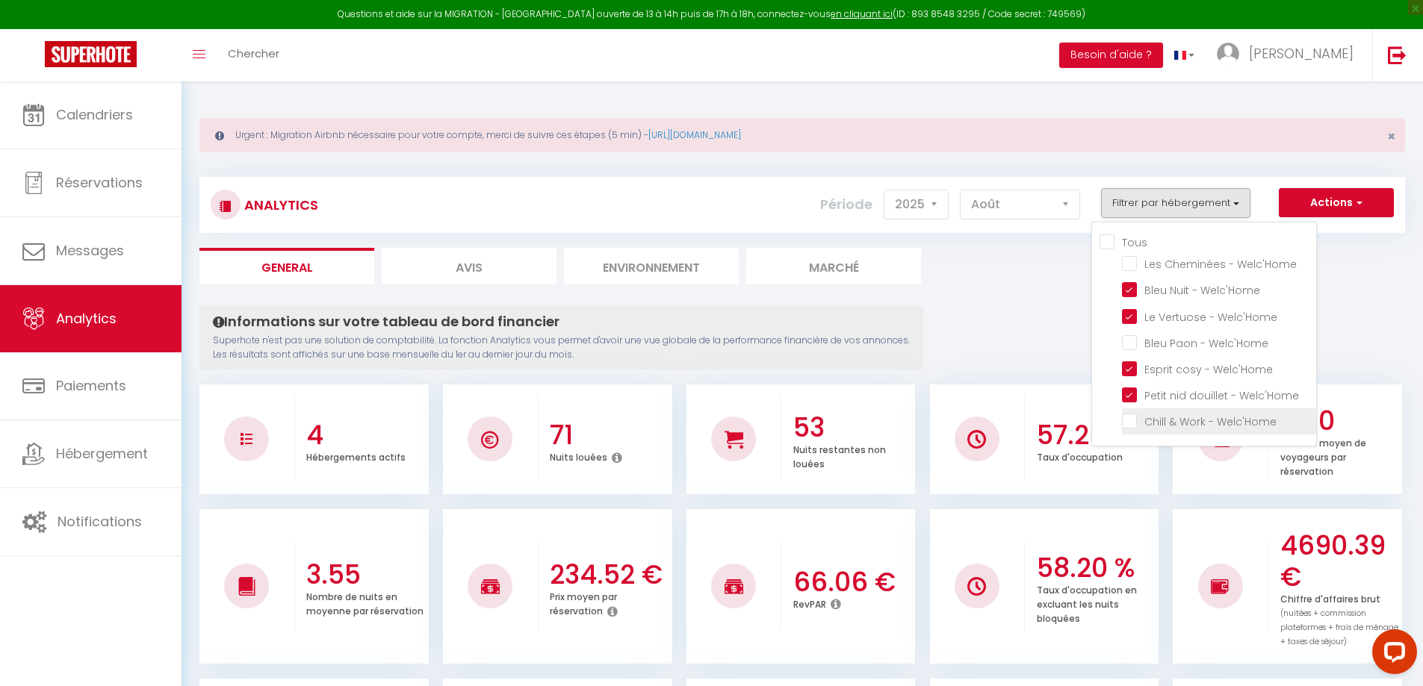
click at [1129, 421] on Welc\'Home "checkbox" at bounding box center [1219, 420] width 194 height 15
checkbox Welc\'Home "true"
checkbox Welc\'Home "false"
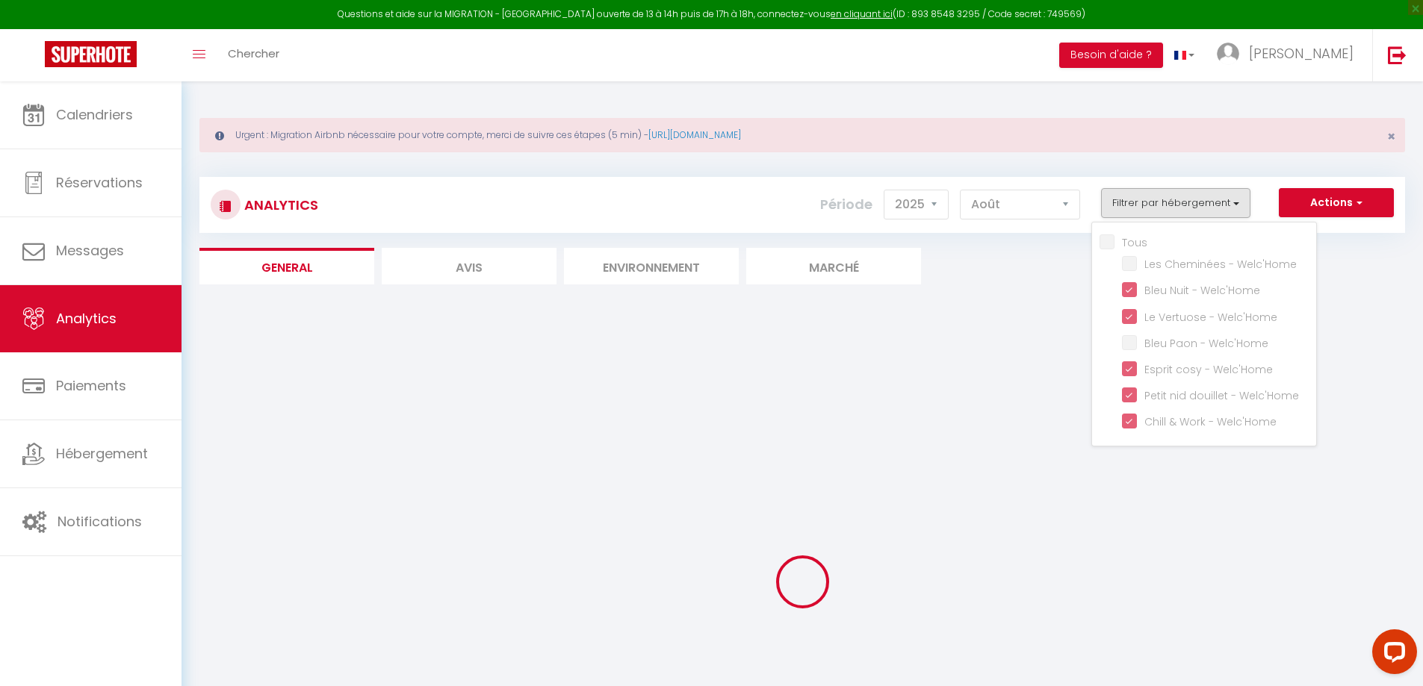
checkbox Welc\'Home "false"
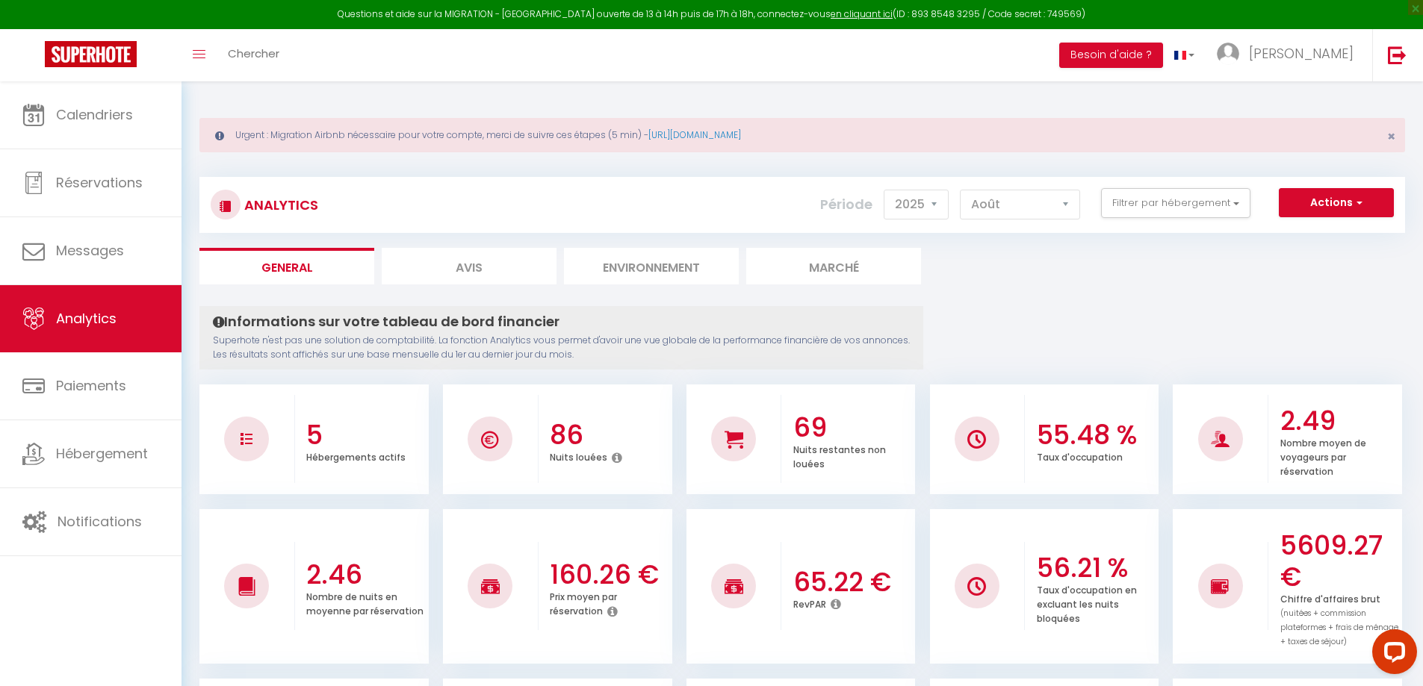
click at [1042, 220] on div "Période 2014 2015 2016 2017 2018 2019 2020 2021 2022 2023 2024 2025 2026 2027 […" at bounding box center [955, 204] width 271 height 33
click at [1039, 219] on select "[PERSON_NAME] Mars [PERSON_NAME] Juin Juillet Août Septembre Octobre Novembre D…" at bounding box center [1020, 205] width 120 height 30
select select "7"
click at [960, 190] on select "[PERSON_NAME] Mars [PERSON_NAME] Juin Juillet Août Septembre Octobre Novembre D…" at bounding box center [1020, 205] width 120 height 30
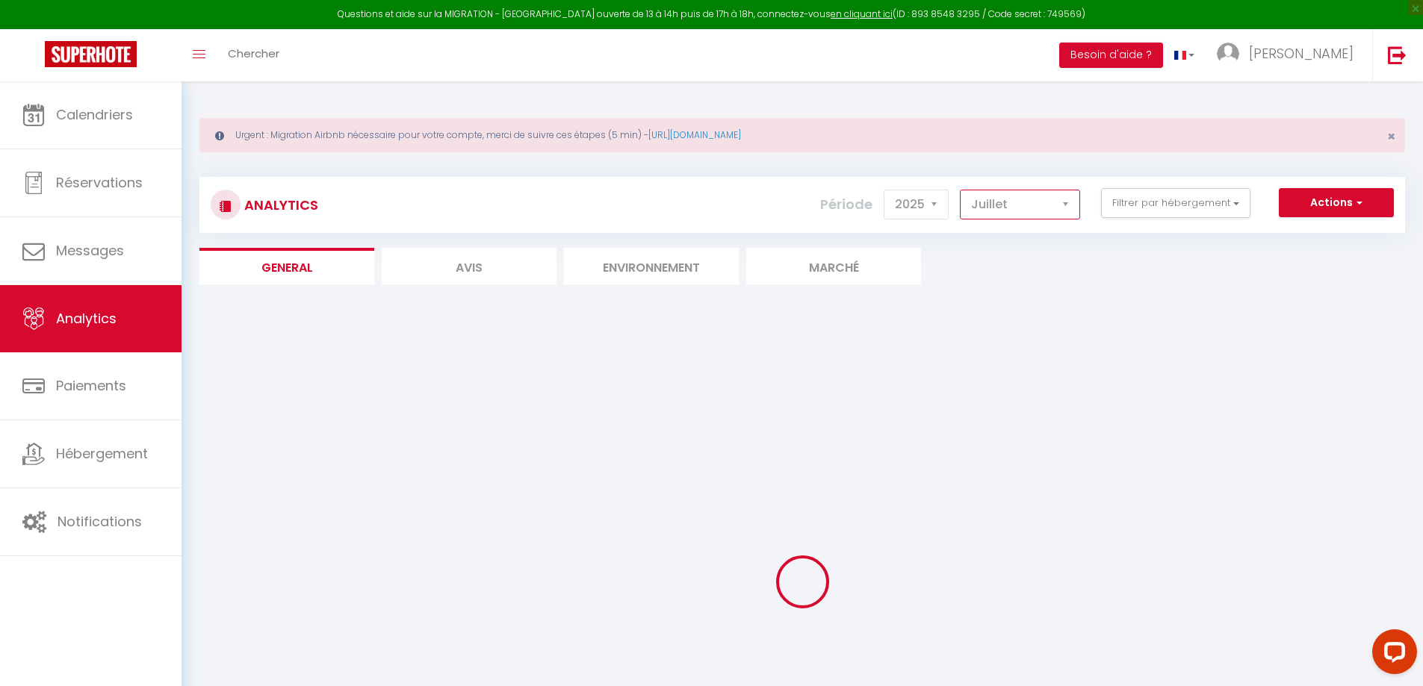
checkbox Welc\'Home "false"
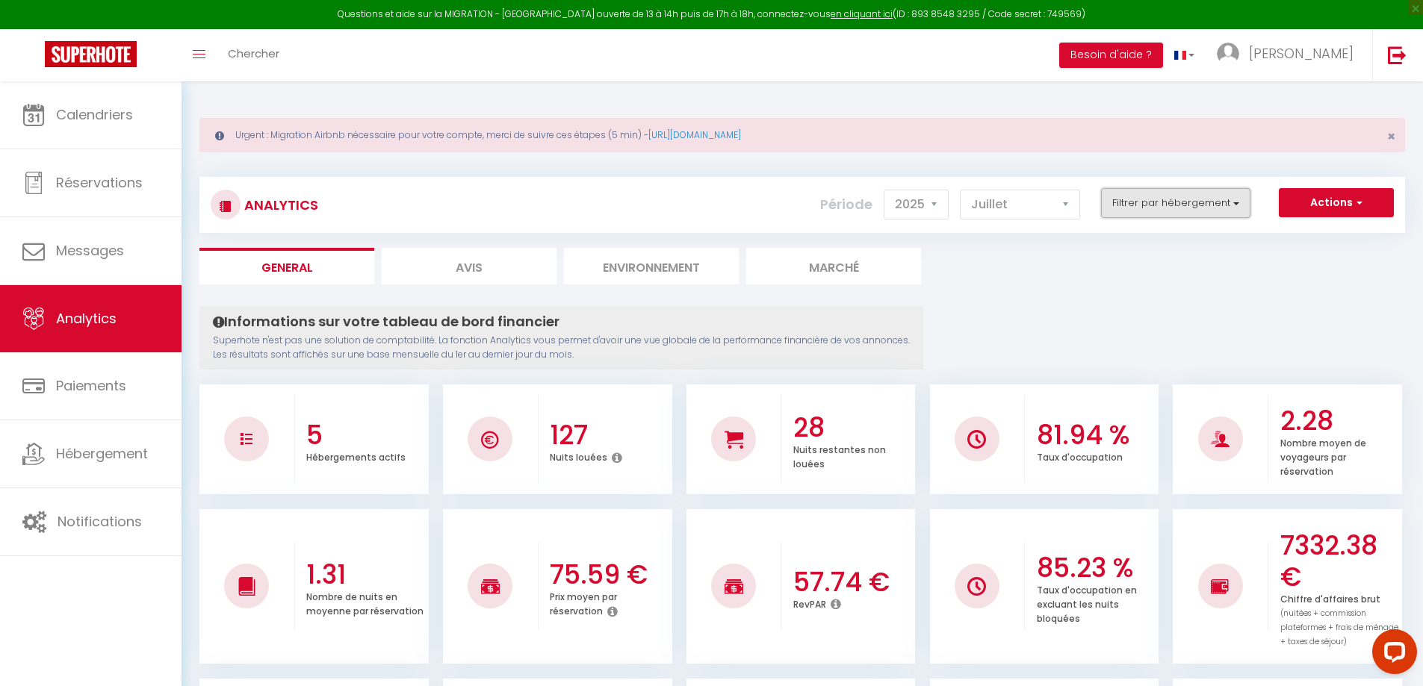
click at [1163, 193] on button "Filtrer par hébergement" at bounding box center [1175, 203] width 149 height 30
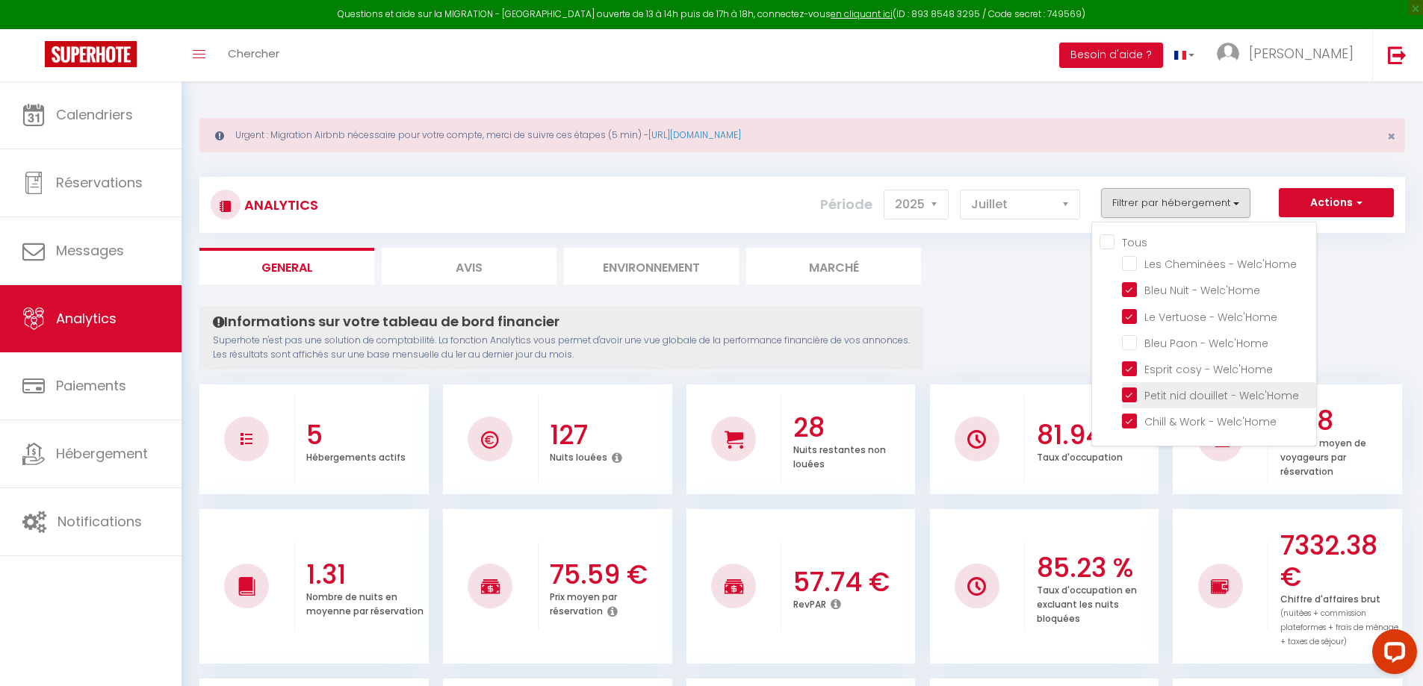
click at [1132, 391] on Welc\'Home "checkbox" at bounding box center [1219, 394] width 194 height 15
checkbox Welc\'Home "false"
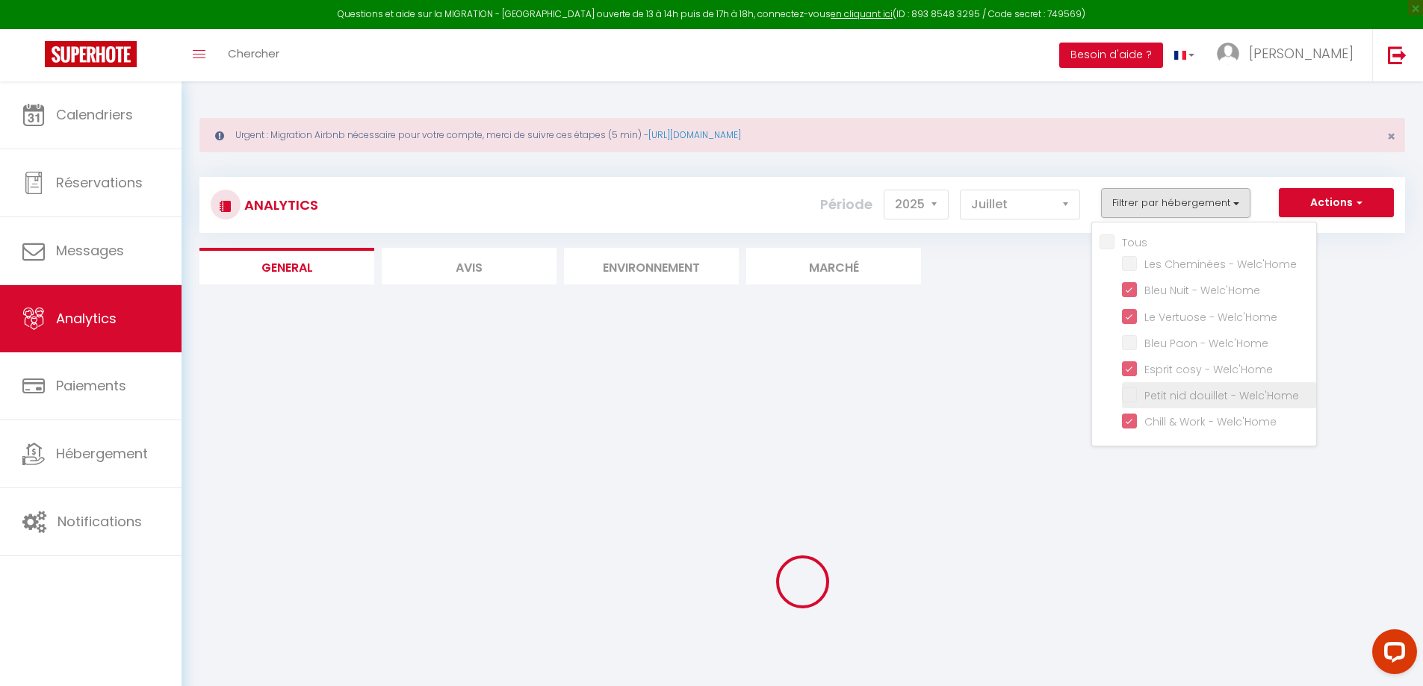
checkbox Welc\'Home "false"
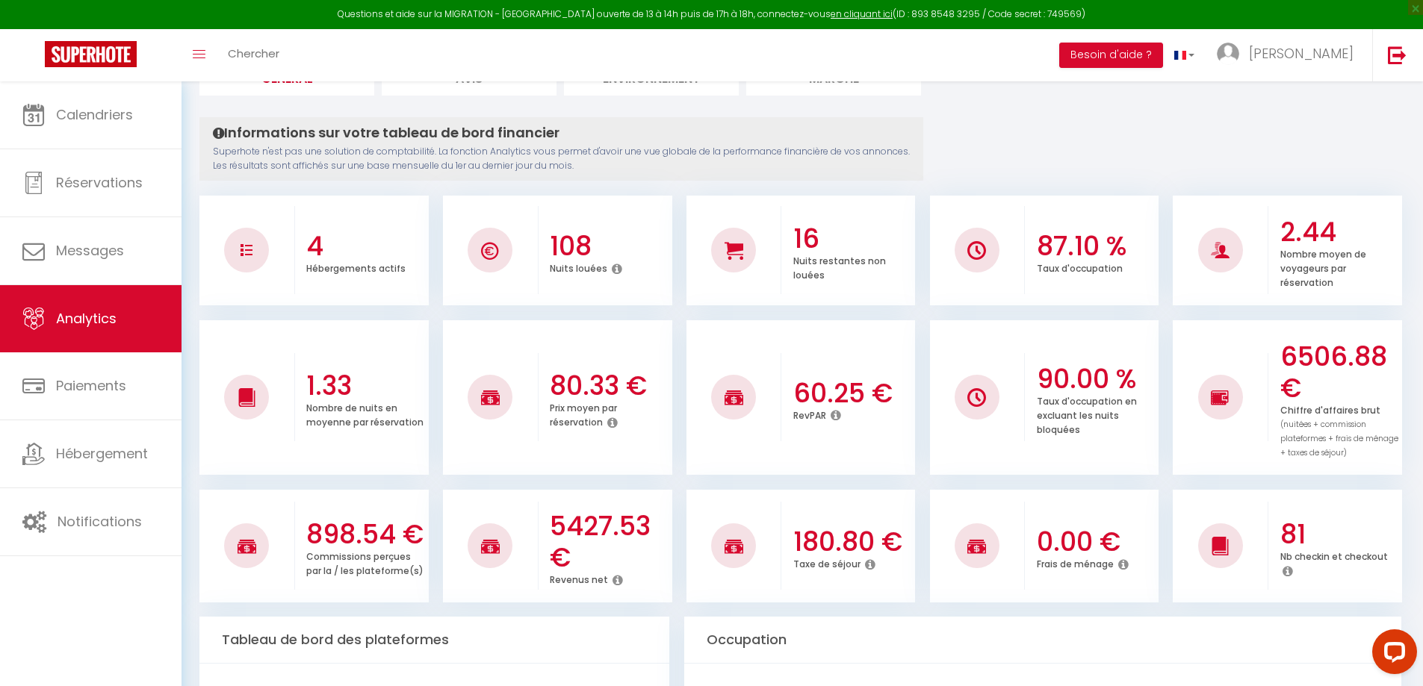
scroll to position [224, 0]
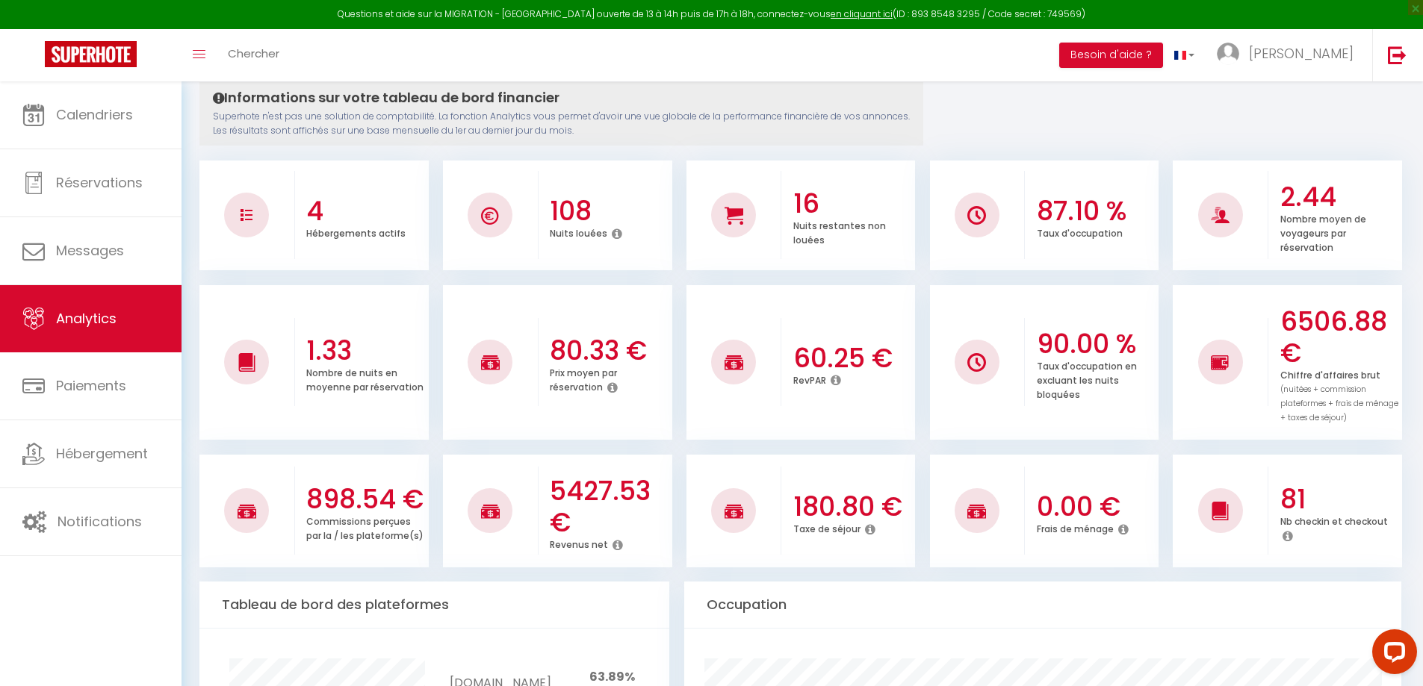
click at [1284, 538] on icon at bounding box center [1287, 536] width 10 height 12
click at [1361, 565] on li "81 Nb checkin et checkout" at bounding box center [1286, 511] width 229 height 113
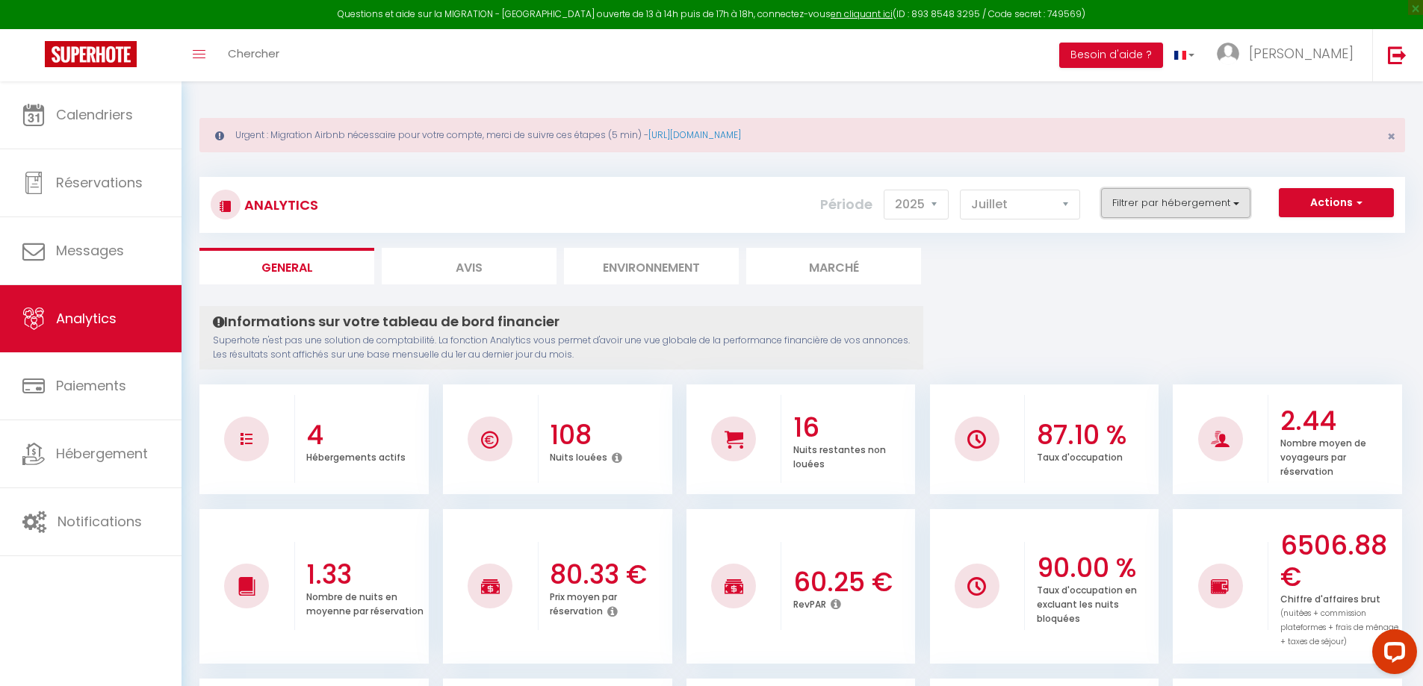
click at [1168, 212] on button "Filtrer par hébergement" at bounding box center [1175, 203] width 149 height 30
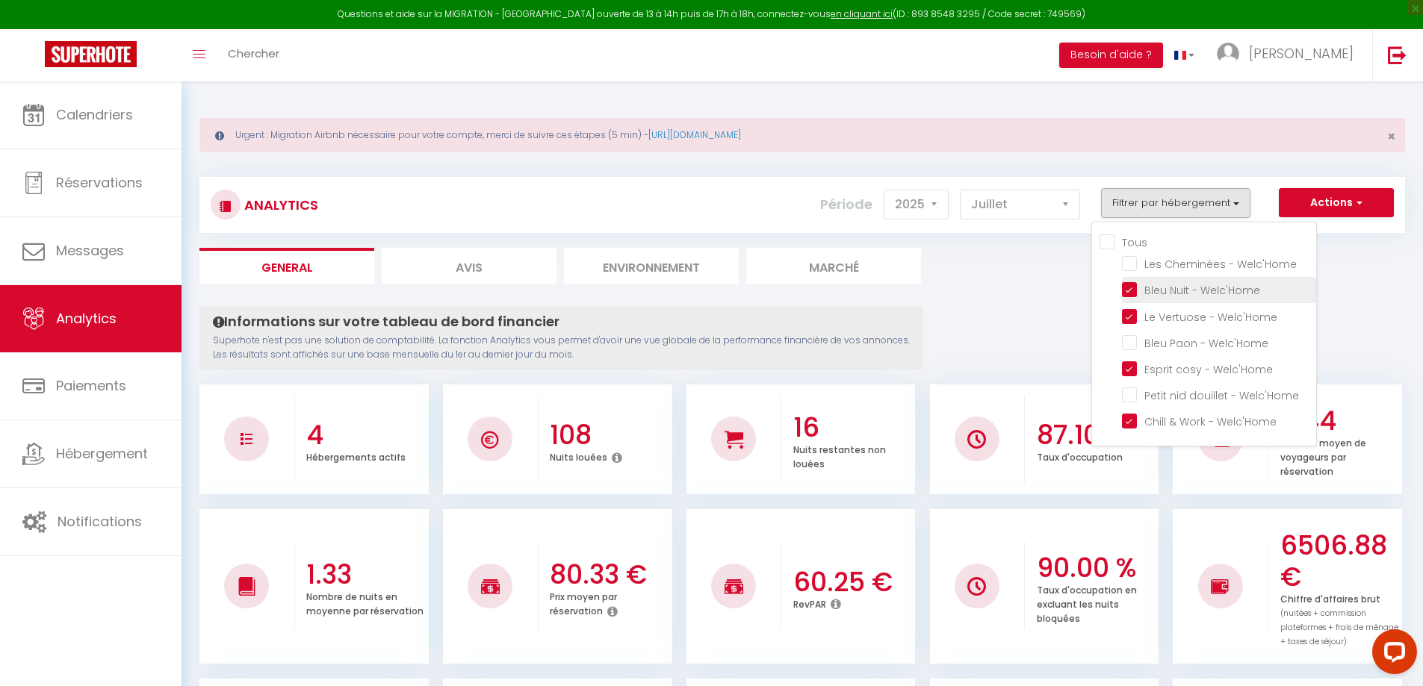
click at [1125, 289] on Welc\'Home "checkbox" at bounding box center [1219, 289] width 194 height 15
checkbox Welc\'Home "false"
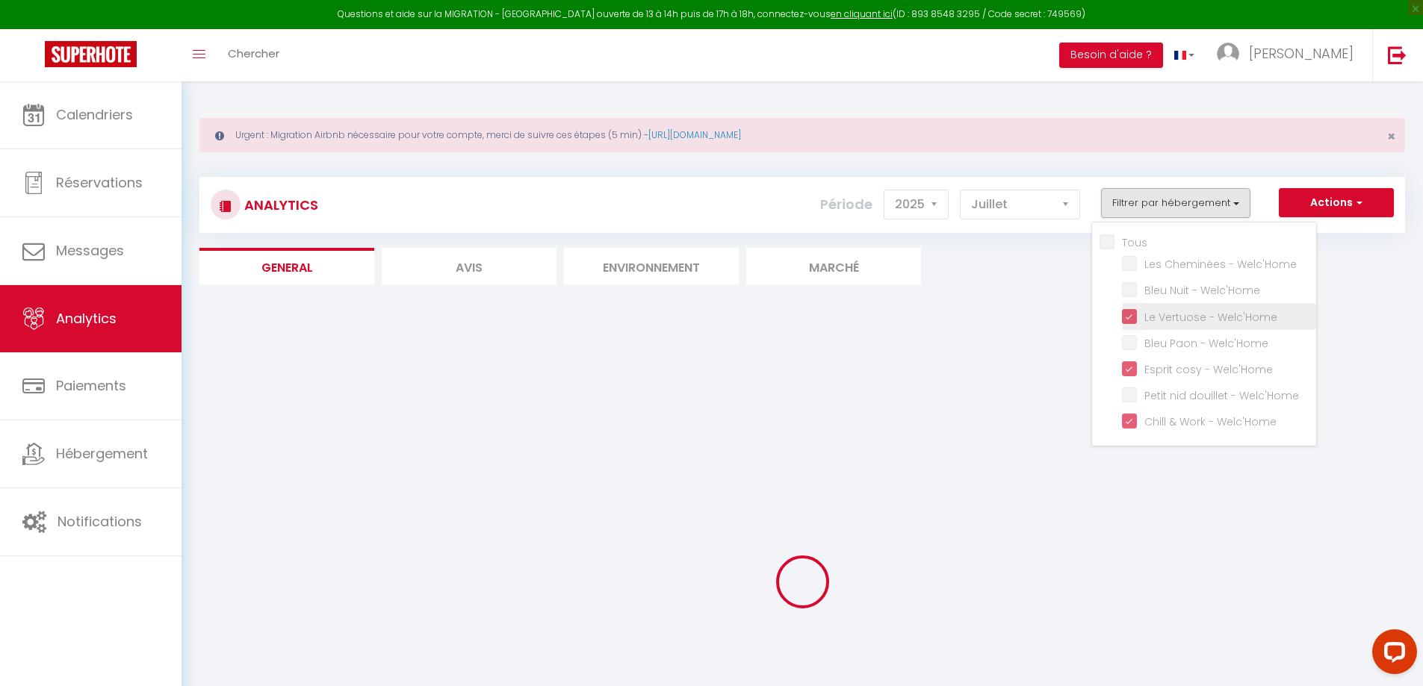
click at [1137, 324] on label "Le Vertuose - Welc'Home" at bounding box center [1207, 317] width 140 height 16
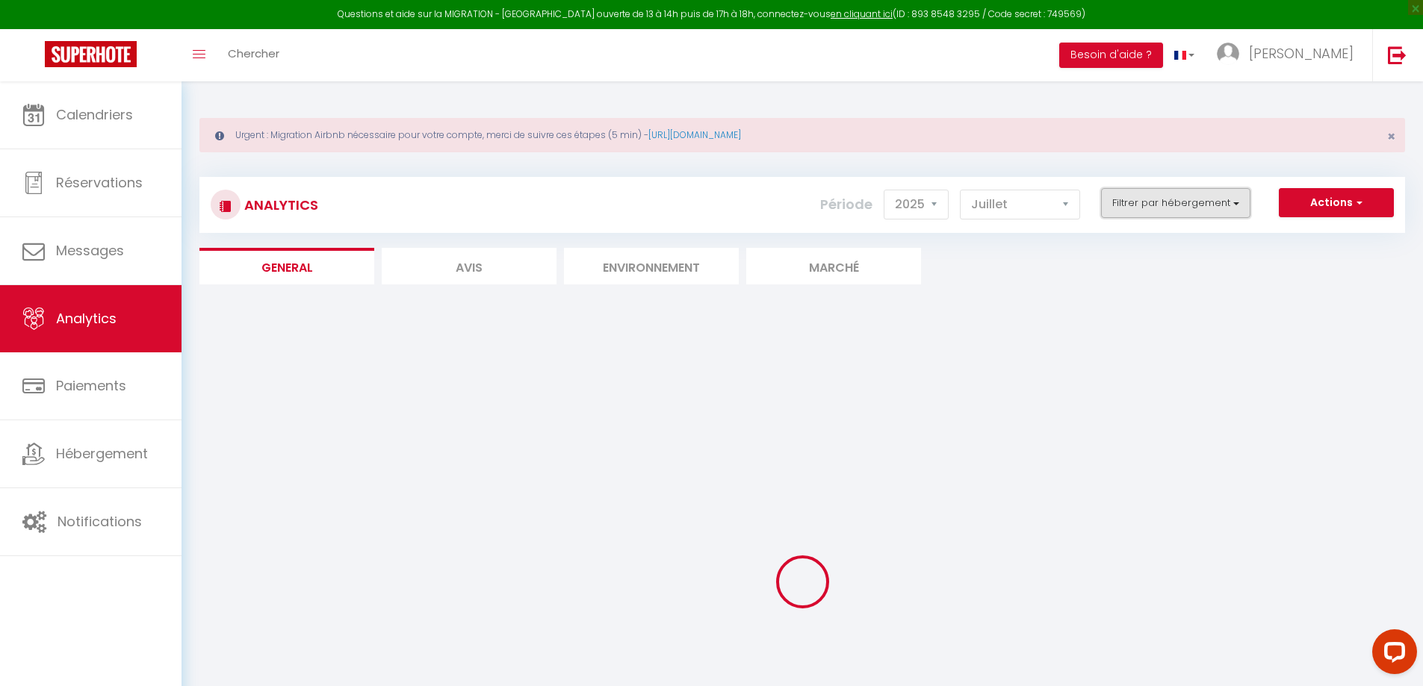
click at [1163, 213] on button "Filtrer par hébergement" at bounding box center [1175, 203] width 149 height 30
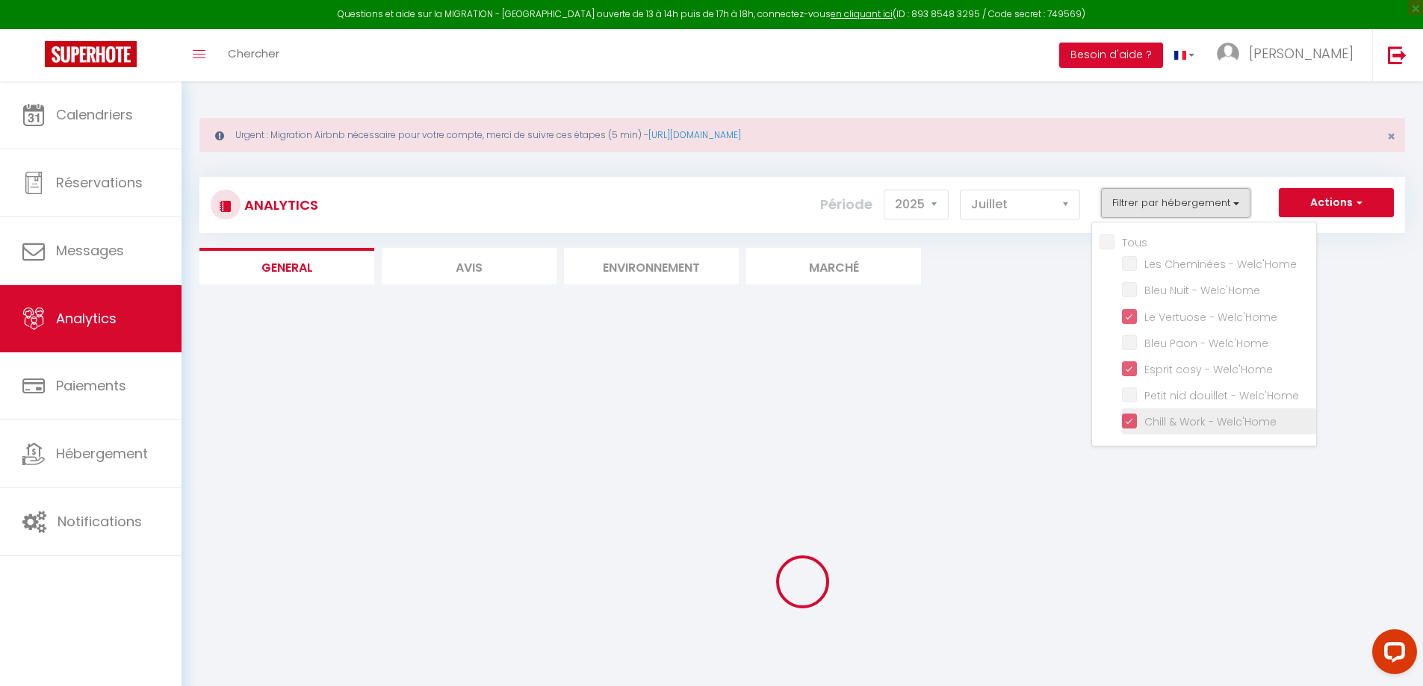
checkbox Welc\'Home "false"
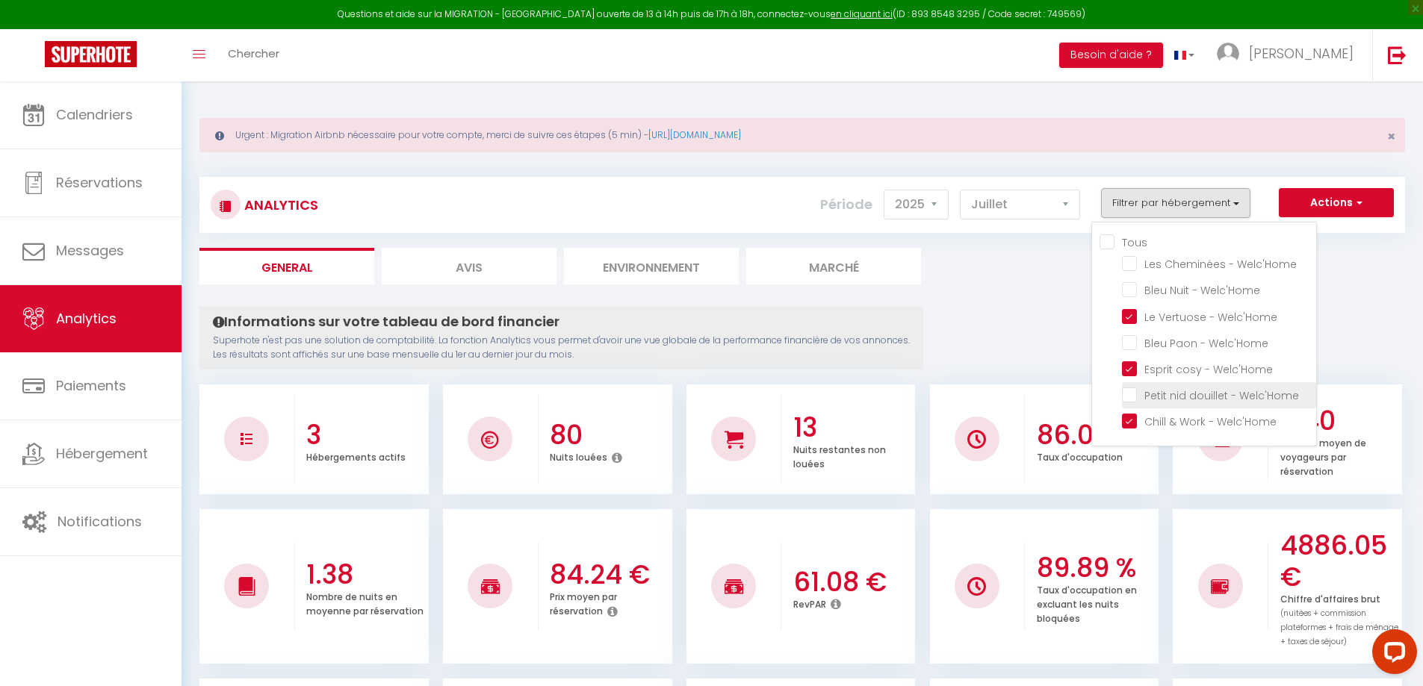
click at [1134, 397] on Welc\'Home "checkbox" at bounding box center [1219, 394] width 194 height 15
checkbox Welc\'Home "true"
checkbox Welc\'Home "false"
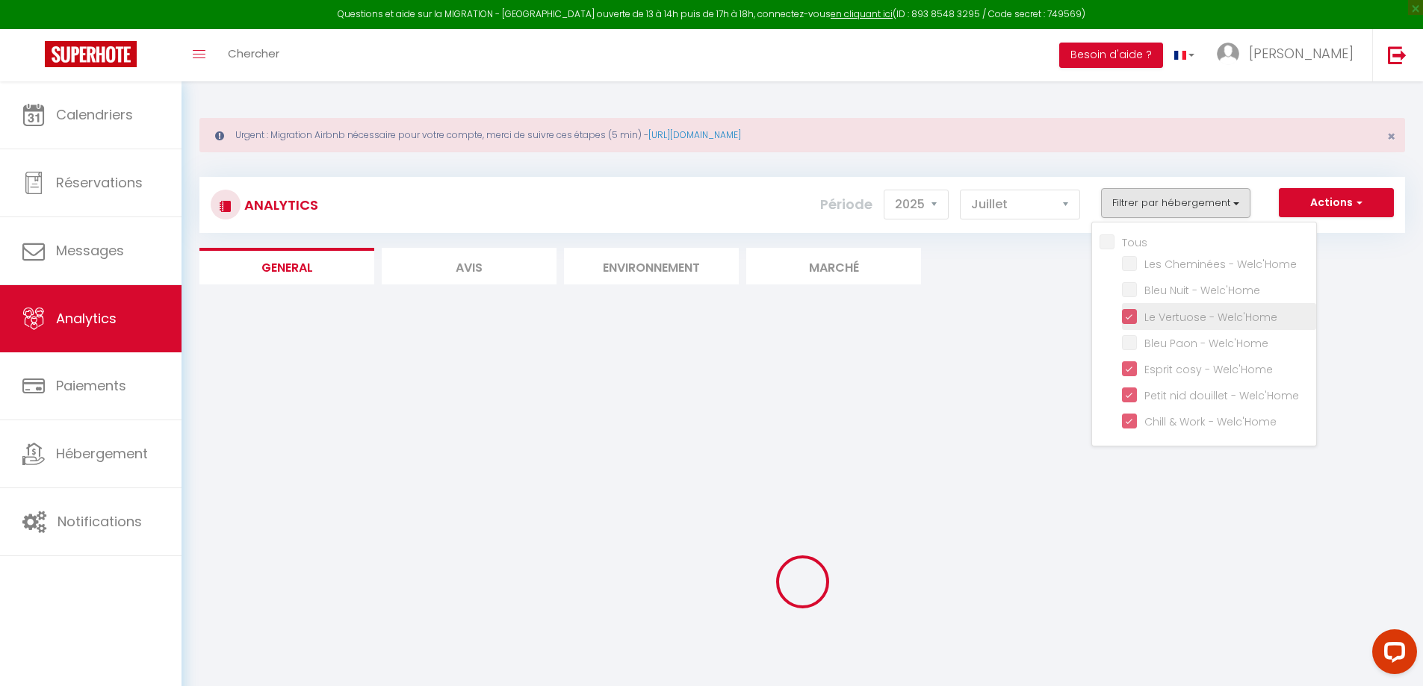
checkbox Welc\'Home "false"
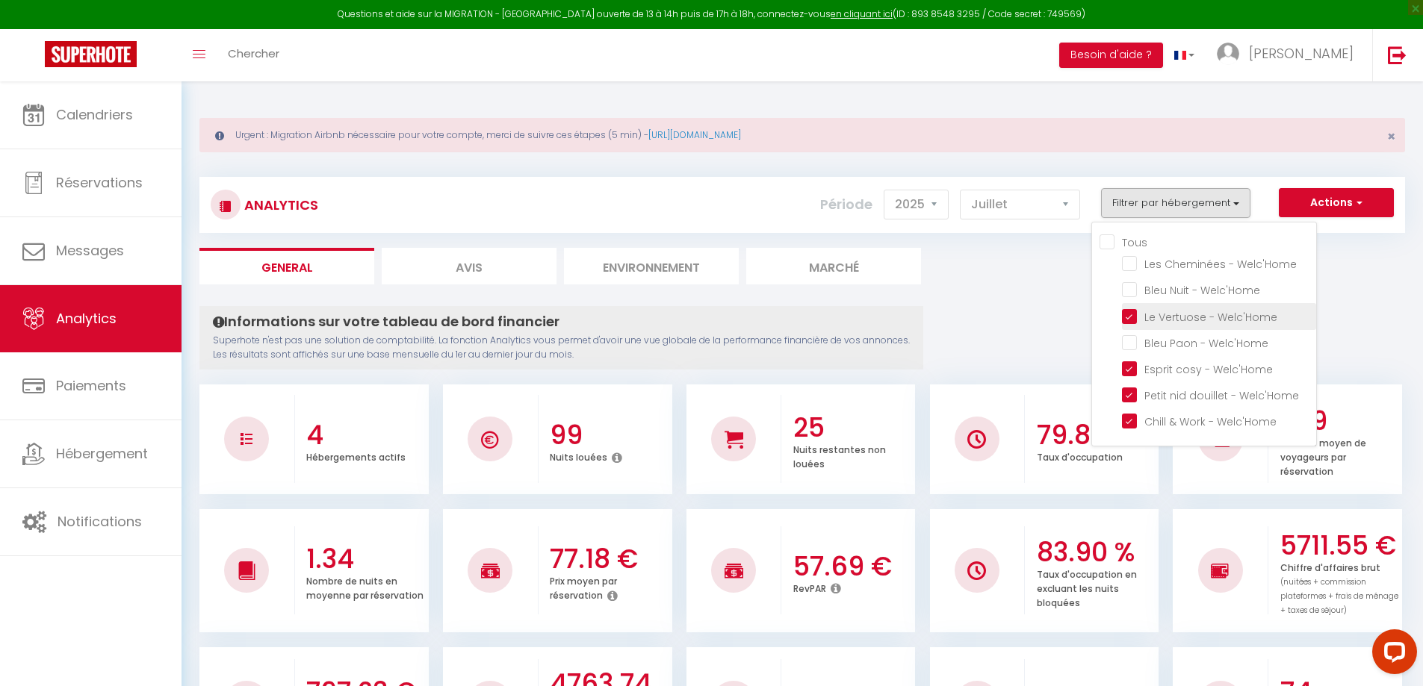
click at [1131, 314] on Welc\'Home "checkbox" at bounding box center [1219, 315] width 194 height 15
checkbox Welc\'Home "false"
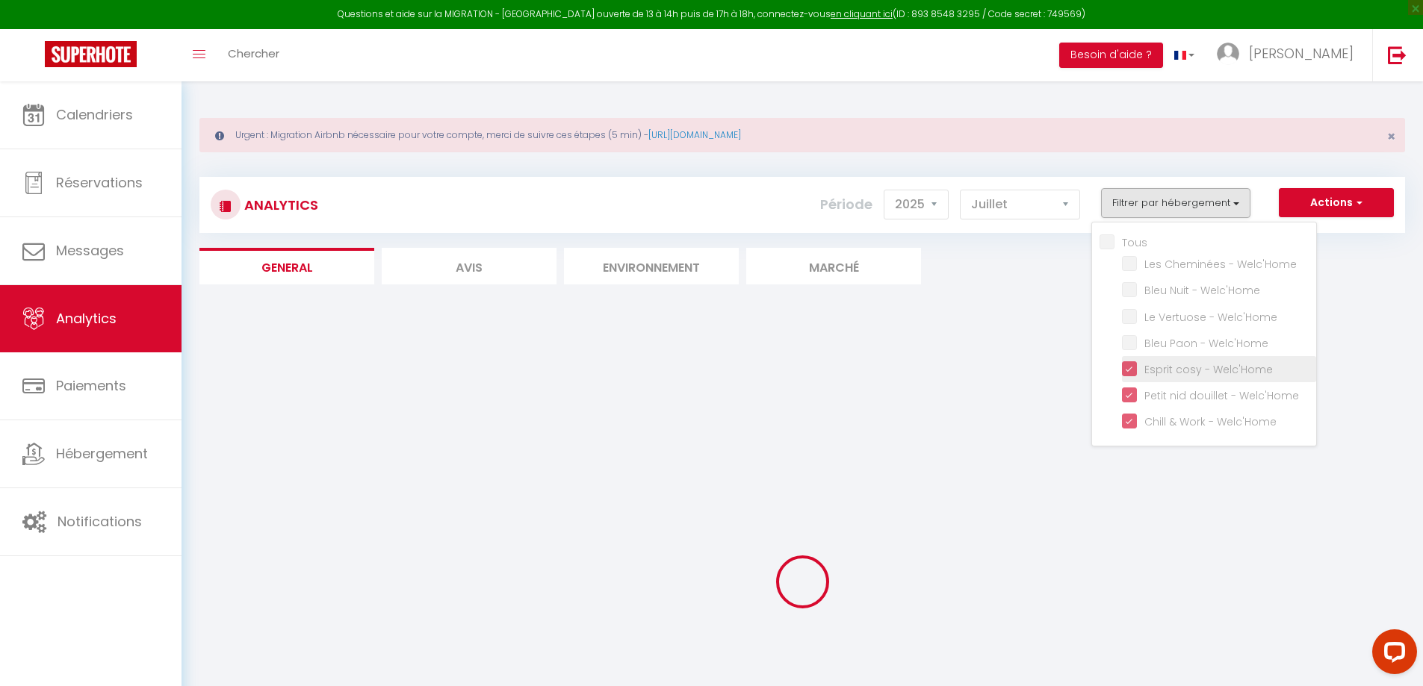
checkbox Welc\'Home "false"
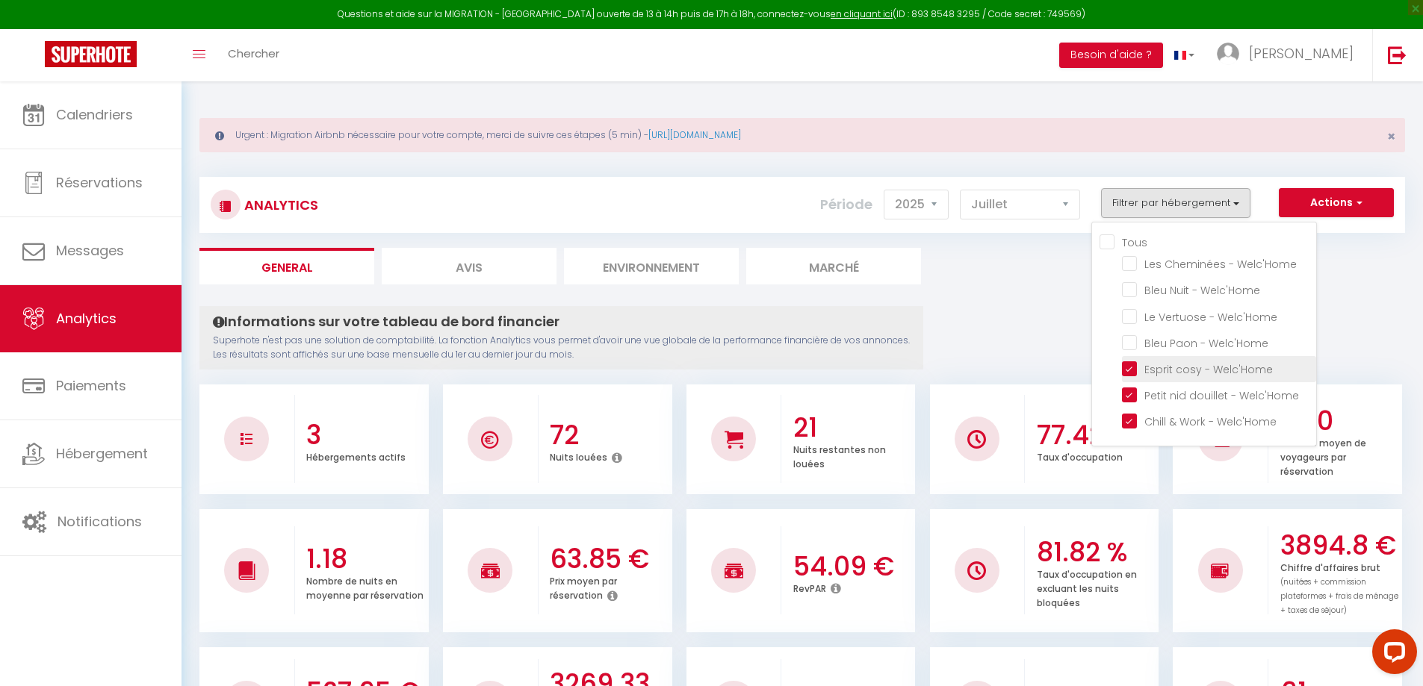
click at [1125, 367] on Welc\'Home "checkbox" at bounding box center [1219, 368] width 194 height 15
checkbox Welc\'Home "false"
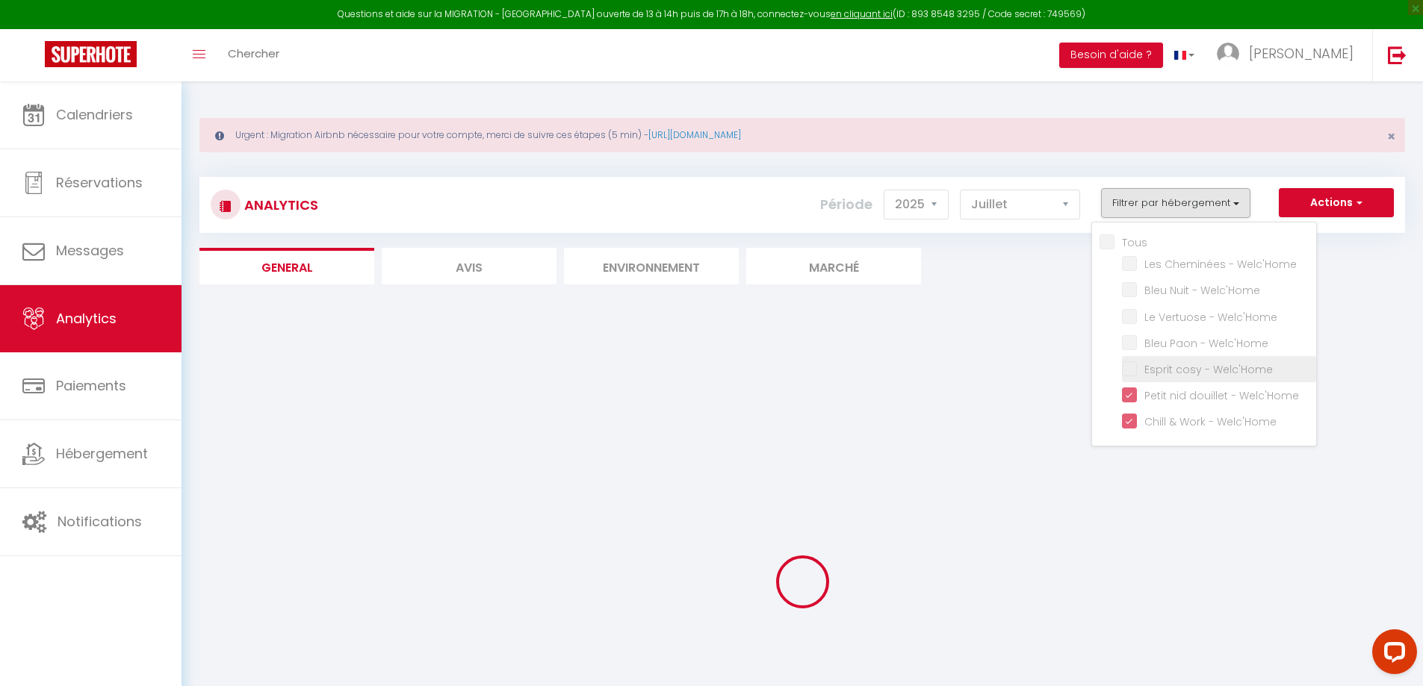
checkbox Welc\'Home "false"
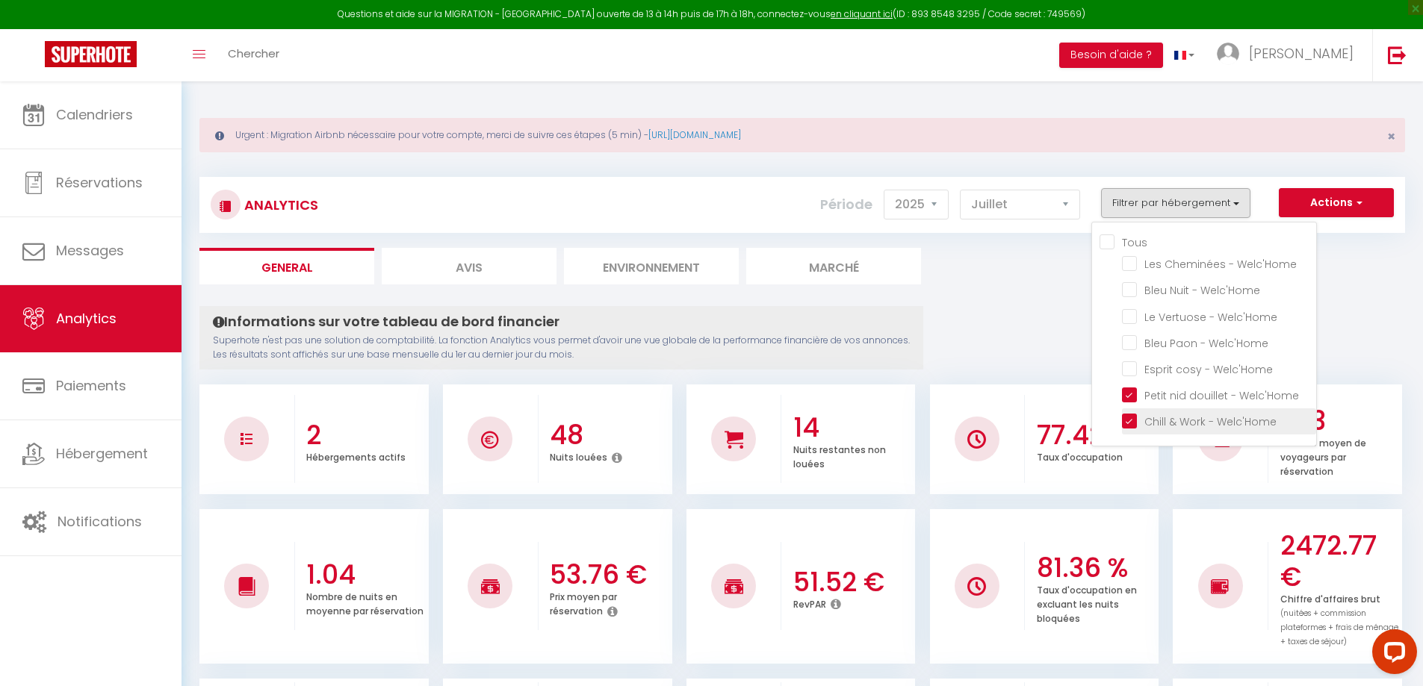
click at [1128, 419] on Welc\'Home "checkbox" at bounding box center [1219, 420] width 194 height 15
checkbox Welc\'Home "false"
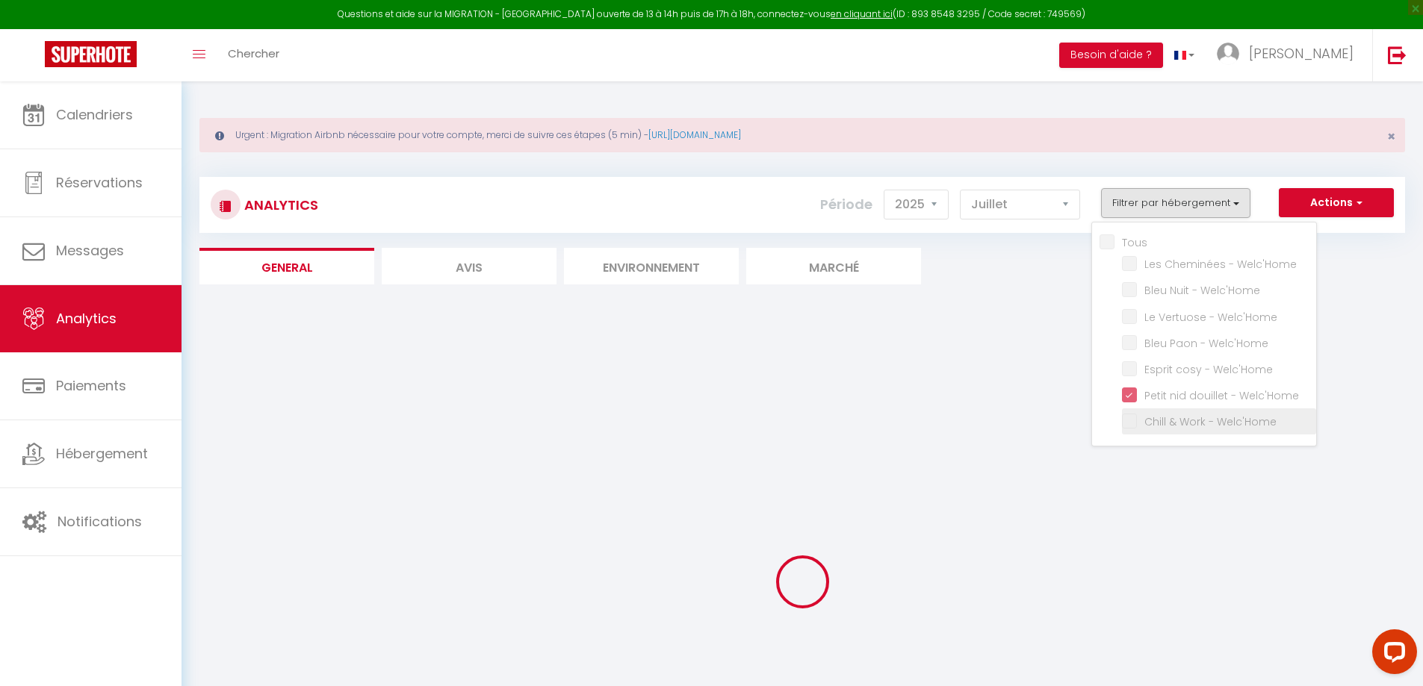
checkbox Welc\'Home "false"
